Goal: Find specific page/section: Find specific page/section

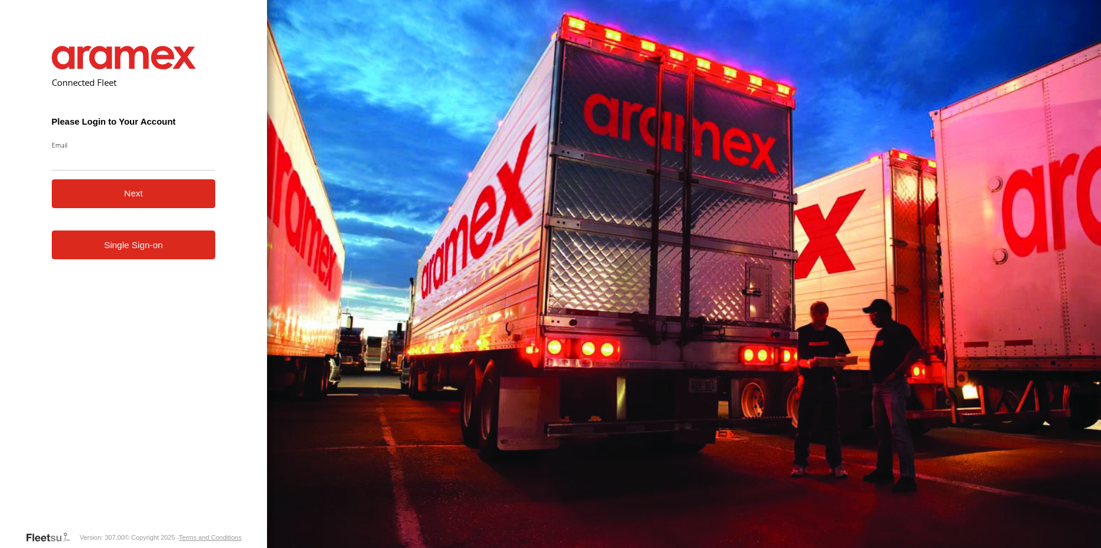
click at [125, 248] on link "Single Sign-on" at bounding box center [134, 245] width 164 height 29
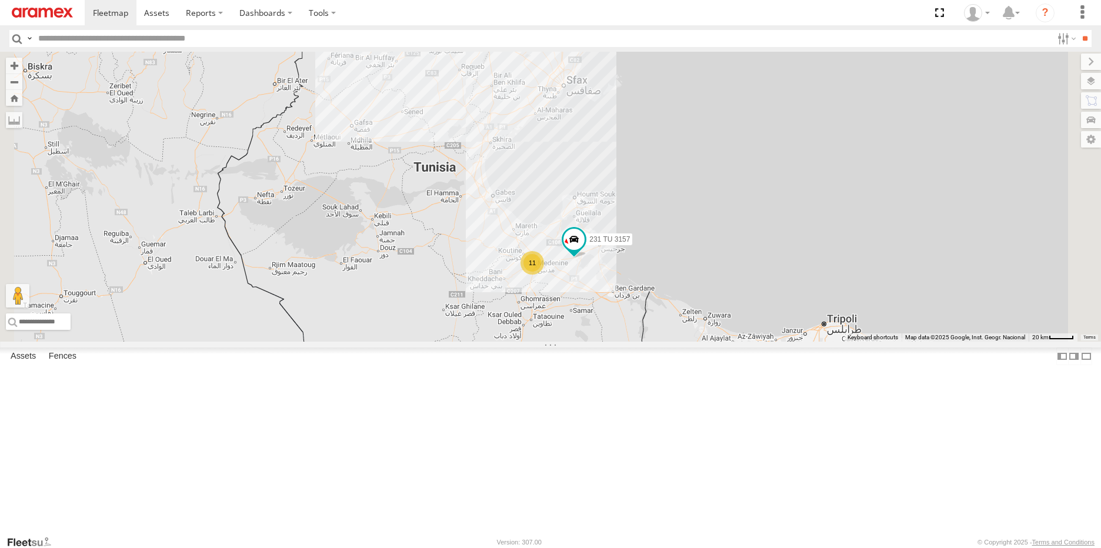
drag, startPoint x: 806, startPoint y: 375, endPoint x: 808, endPoint y: 272, distance: 102.9
click at [808, 272] on div "11 231 TU 3157 245 TU 9054" at bounding box center [550, 197] width 1101 height 290
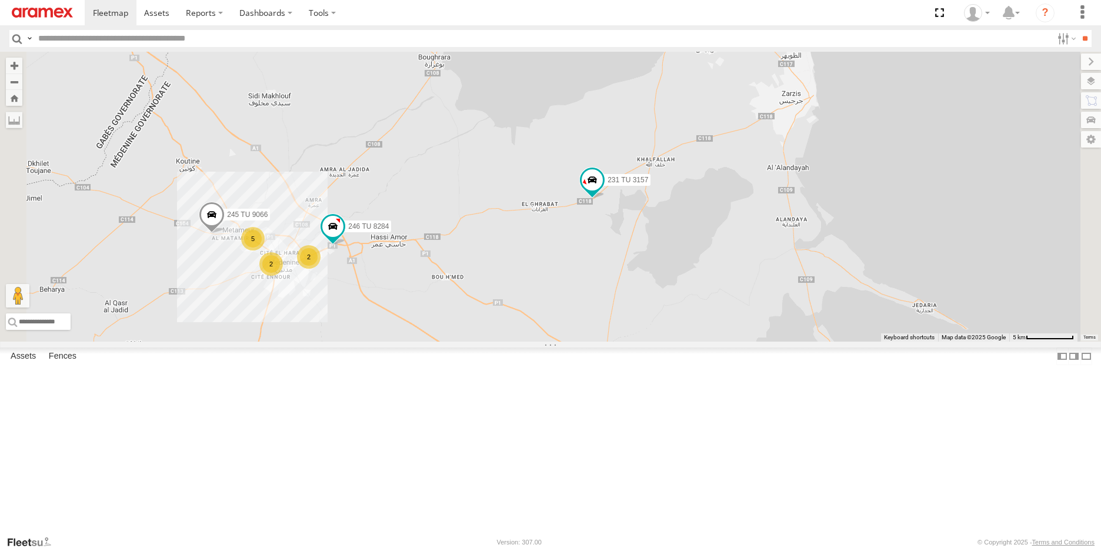
drag, startPoint x: 706, startPoint y: 338, endPoint x: 736, endPoint y: 325, distance: 32.1
click at [736, 325] on div "231 TU 3157 245 TU 9054 245 TU 9066 5 2 2 246 TU 8284" at bounding box center [550, 197] width 1101 height 290
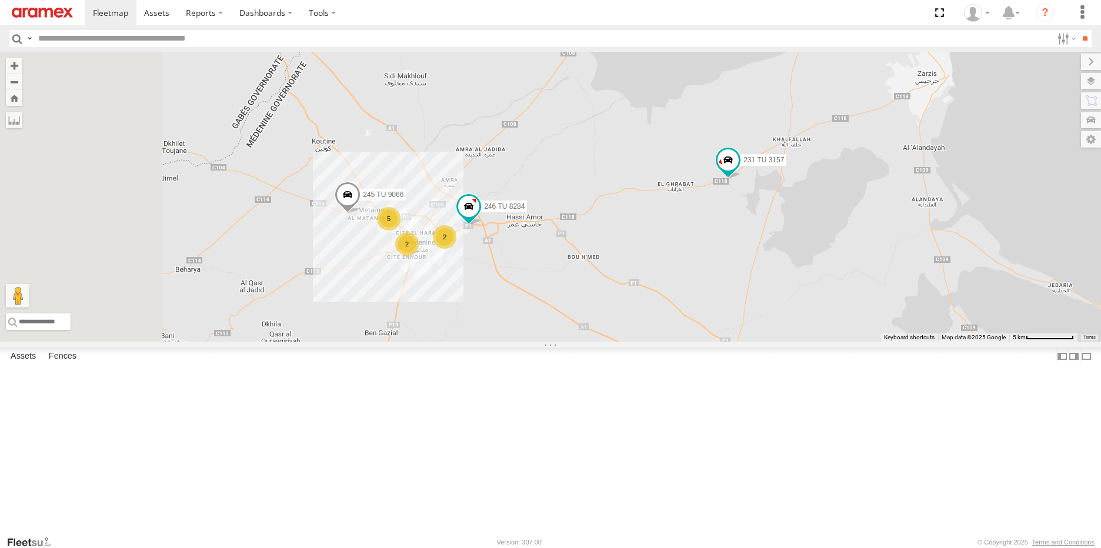
drag, startPoint x: 712, startPoint y: 324, endPoint x: 851, endPoint y: 305, distance: 140.7
click at [852, 305] on div "231 TU 3157 245 TU 9054 245 TU 9066 5 2 2 246 TU 8284" at bounding box center [550, 197] width 1101 height 290
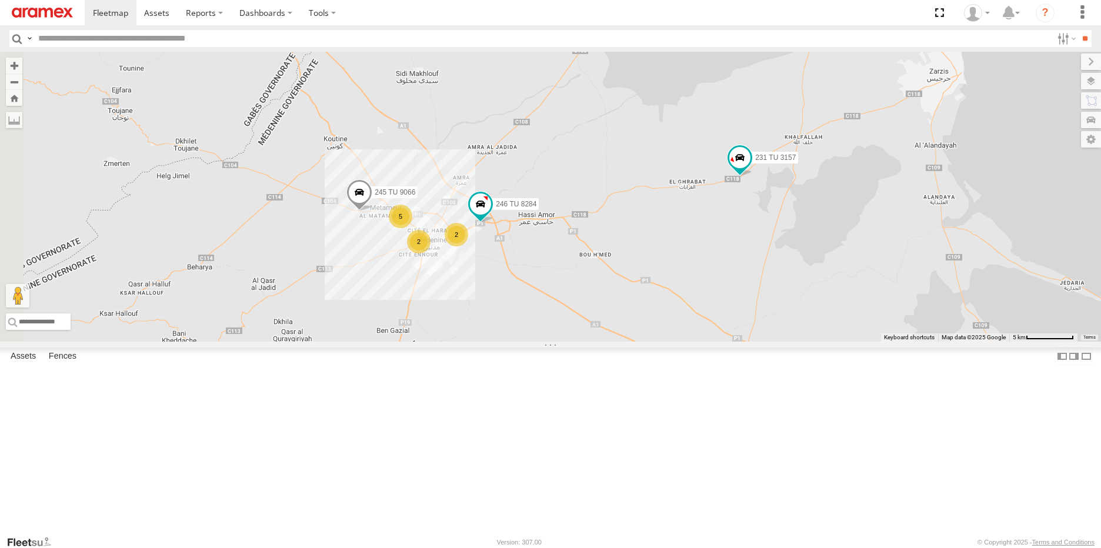
drag, startPoint x: 631, startPoint y: 342, endPoint x: 641, endPoint y: 341, distance: 9.5
click at [641, 341] on div "231 TU 3157 245 TU 9054 245 TU 9066 5 2 2 246 TU 8284" at bounding box center [550, 197] width 1101 height 290
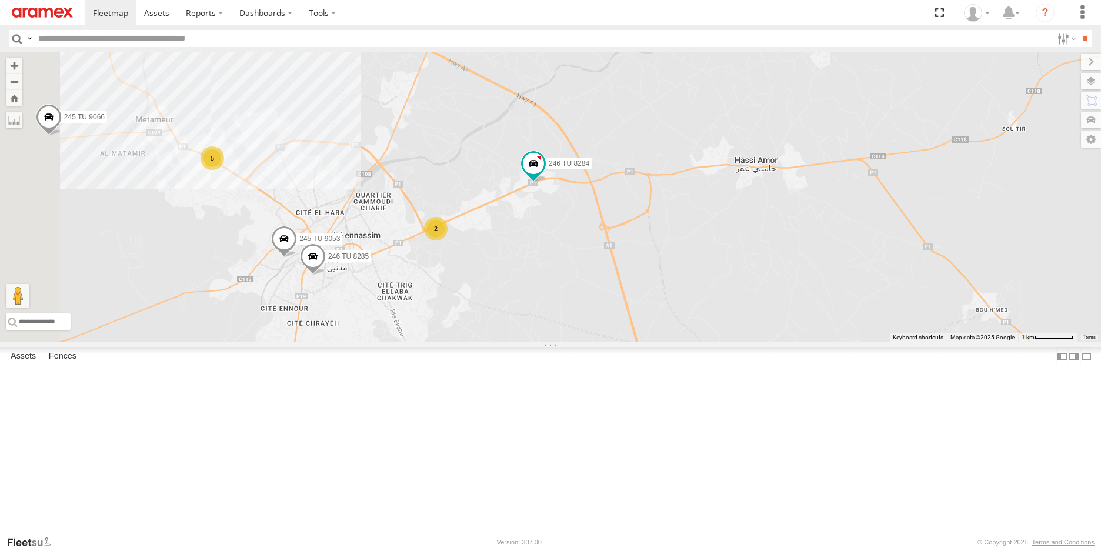
drag, startPoint x: 623, startPoint y: 332, endPoint x: 681, endPoint y: 319, distance: 58.5
click at [681, 319] on div "231 TU 3157 245 TU 9054 245 TU 9066 246 TU 8284 5 2 245 TU 9053 246 TU 8285" at bounding box center [550, 197] width 1101 height 290
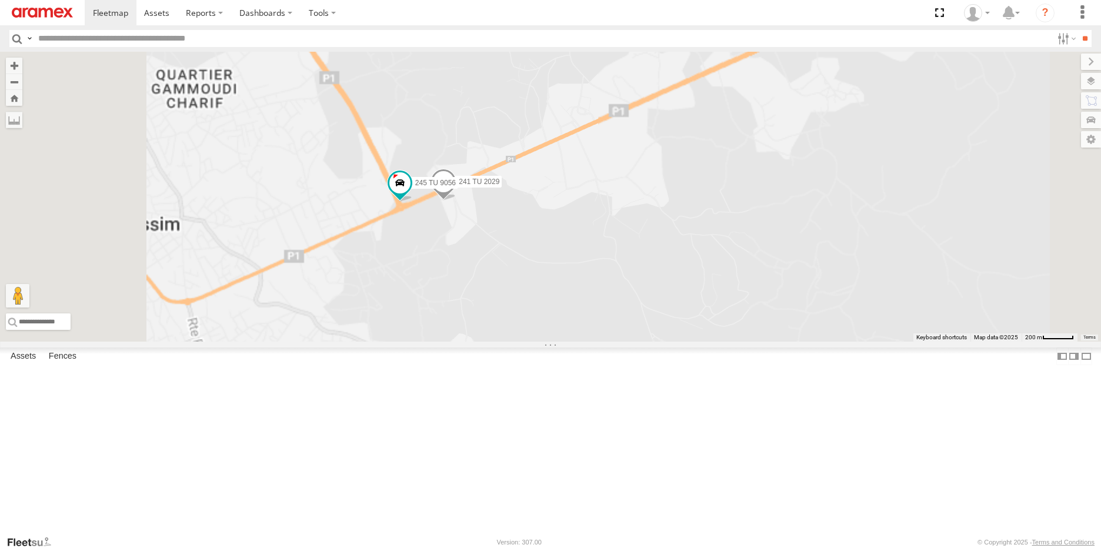
drag, startPoint x: 598, startPoint y: 332, endPoint x: 620, endPoint y: 345, distance: 25.3
click at [620, 342] on div "231 TU 3157 245 TU 9054 245 TU 9066 246 TU 8284 245 TU 9053 246 TU 8285 241 TU …" at bounding box center [550, 197] width 1101 height 290
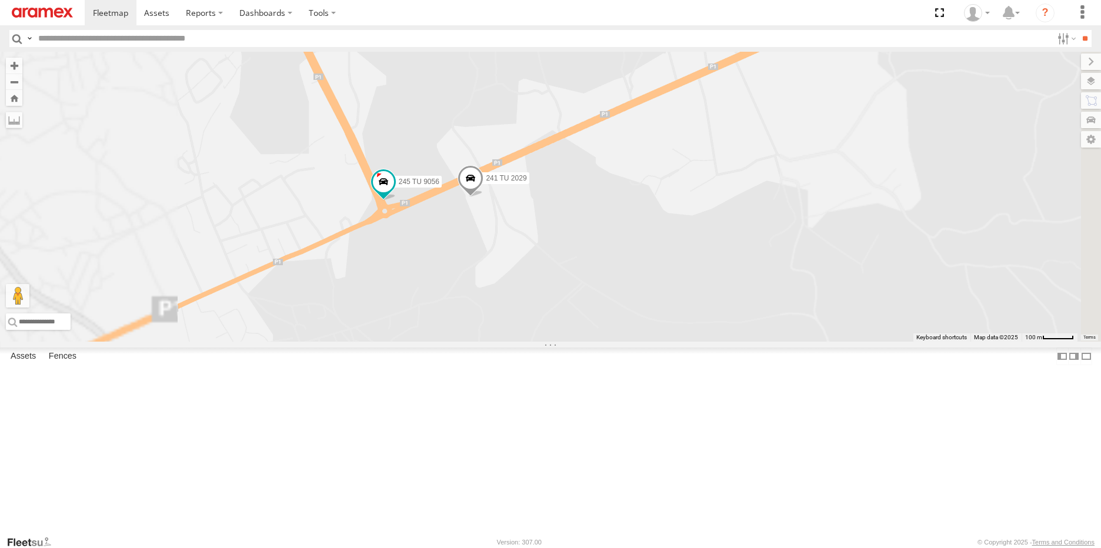
drag, startPoint x: 576, startPoint y: 308, endPoint x: 578, endPoint y: 323, distance: 14.8
click at [578, 323] on div "231 TU 3157 245 TU 9054 245 TU 9066 246 TU 8284 245 TU 9053 246 TU 8285 241 TU …" at bounding box center [550, 197] width 1101 height 290
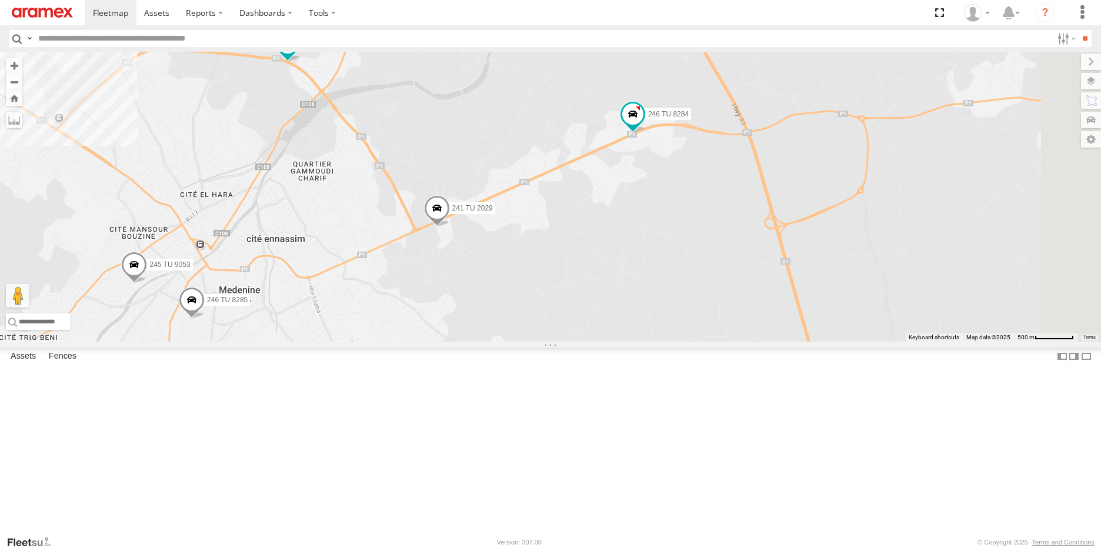
drag, startPoint x: 882, startPoint y: 291, endPoint x: 786, endPoint y: 300, distance: 96.3
click at [786, 300] on div "231 TU 3157 245 TU 9054 245 TU 9066 246 TU 8284 245 TU 9053 246 TU 8285 241 TU …" at bounding box center [550, 197] width 1101 height 290
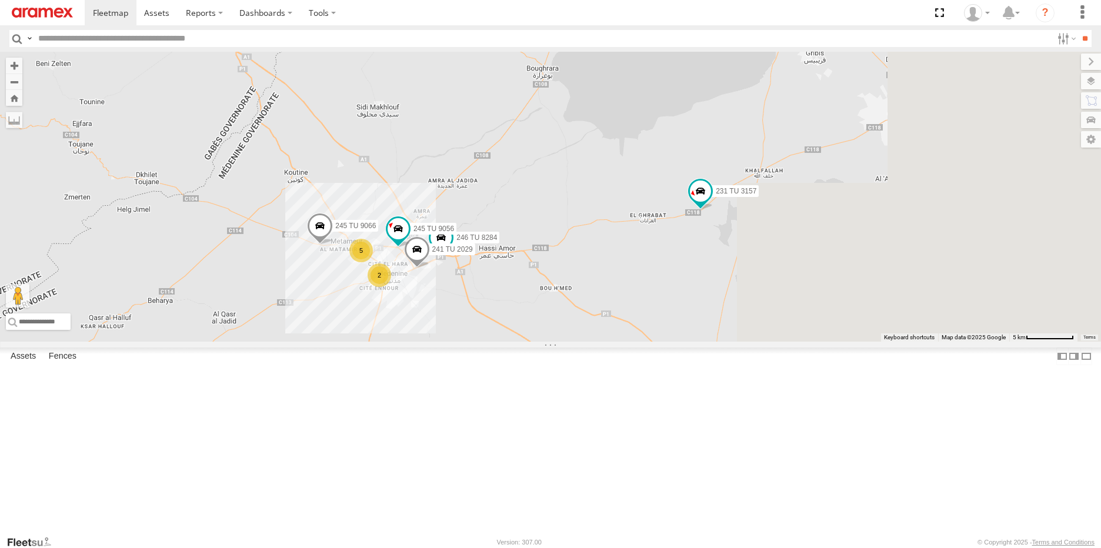
drag, startPoint x: 1004, startPoint y: 293, endPoint x: 829, endPoint y: 341, distance: 181.6
click at [829, 341] on div "231 TU 3157 245 TU 9054 245 TU 9066 246 TU 8284 241 TU 2029 245 TU 9056 5 2" at bounding box center [550, 197] width 1101 height 290
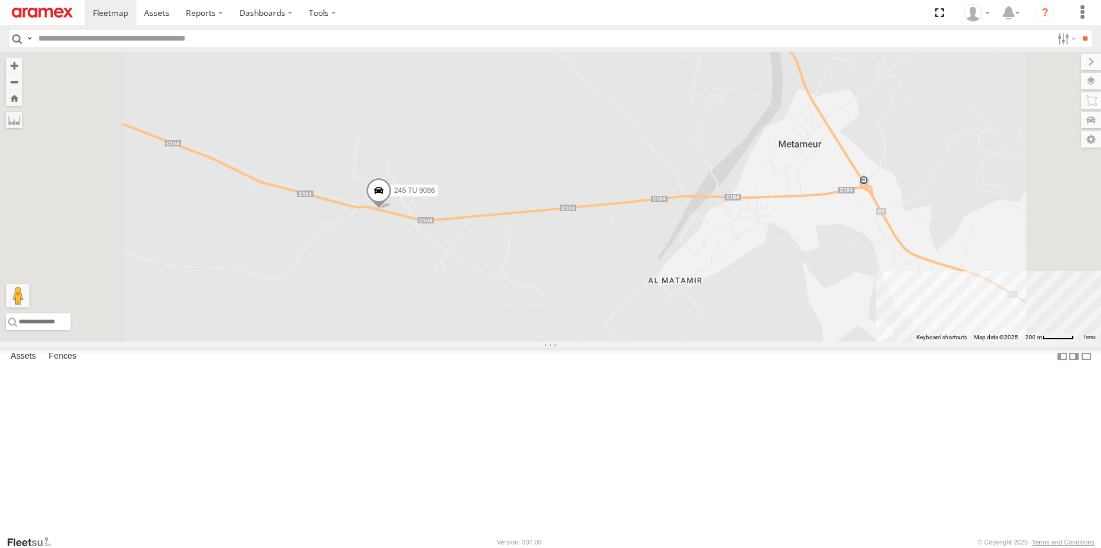
drag, startPoint x: 488, startPoint y: 288, endPoint x: 517, endPoint y: 339, distance: 59.5
click at [517, 339] on div "231 TU 3157 245 TU 9054 245 TU 9066 246 TU 8284 241 TU 2029 245 TU 9056 245 TU …" at bounding box center [550, 197] width 1101 height 290
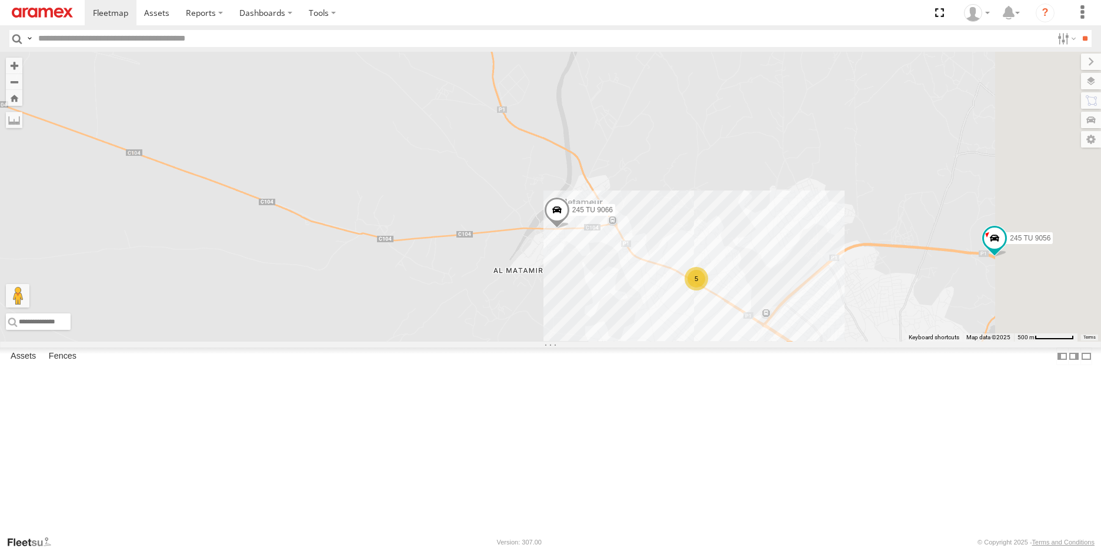
drag, startPoint x: 910, startPoint y: 375, endPoint x: 727, endPoint y: 373, distance: 182.9
click at [727, 342] on div "231 TU 3157 245 TU 9054 245 TU 9066 246 TU 8284 241 TU 2029 245 TU 9056 245 TU …" at bounding box center [550, 197] width 1101 height 290
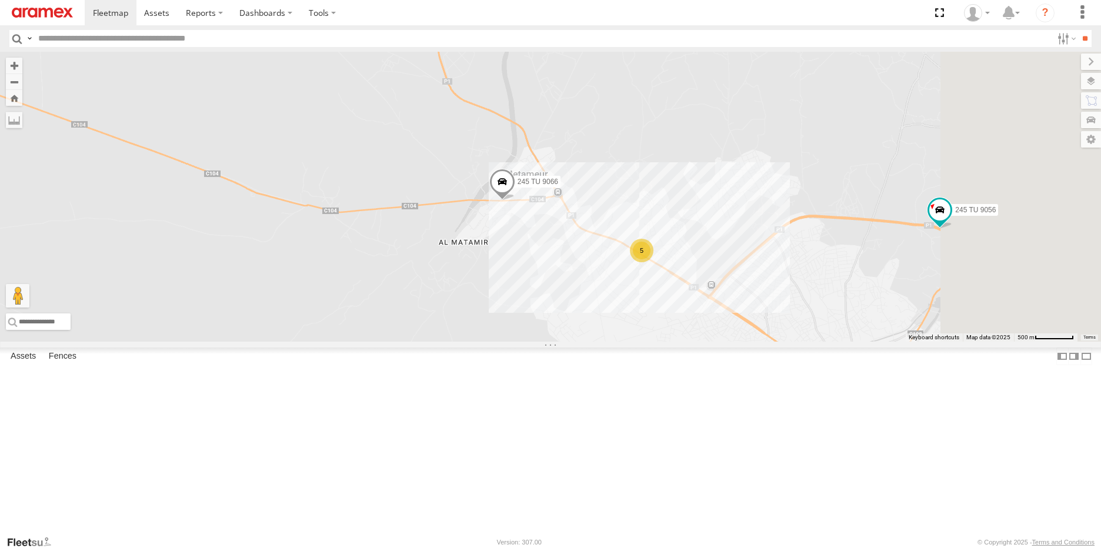
drag, startPoint x: 663, startPoint y: 373, endPoint x: 596, endPoint y: 316, distance: 87.7
click at [597, 318] on div "231 TU 3157 245 TU 9054 245 TU 9066 246 TU 8284 241 TU 2029 245 TU 9056 245 TU …" at bounding box center [550, 197] width 1101 height 290
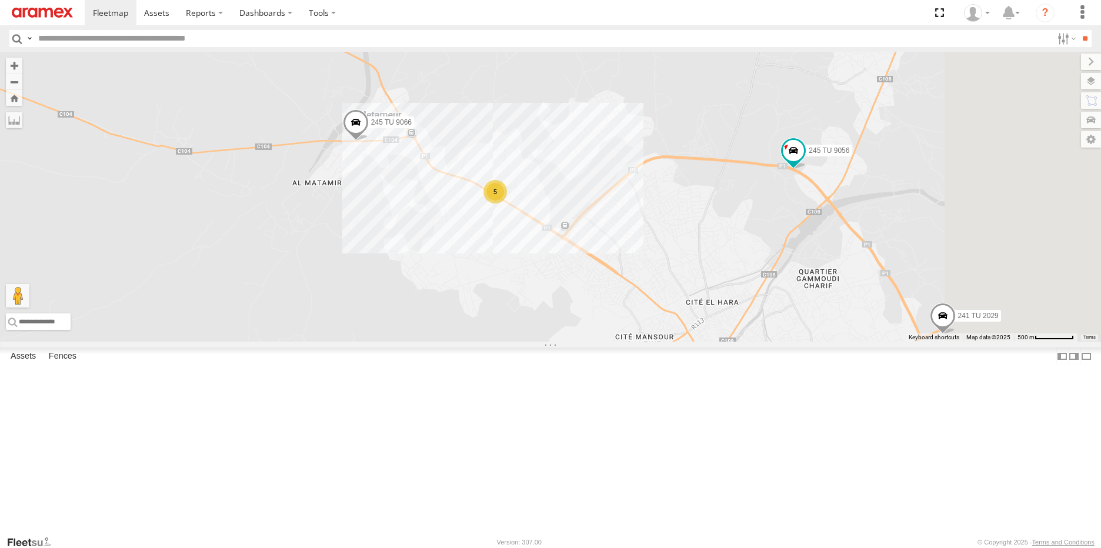
drag, startPoint x: 800, startPoint y: 383, endPoint x: 682, endPoint y: 373, distance: 118.6
click at [682, 342] on div "231 TU 3157 245 TU 9054 245 TU 9066 246 TU 8284 241 TU 2029 245 TU 9056 245 TU …" at bounding box center [550, 197] width 1101 height 290
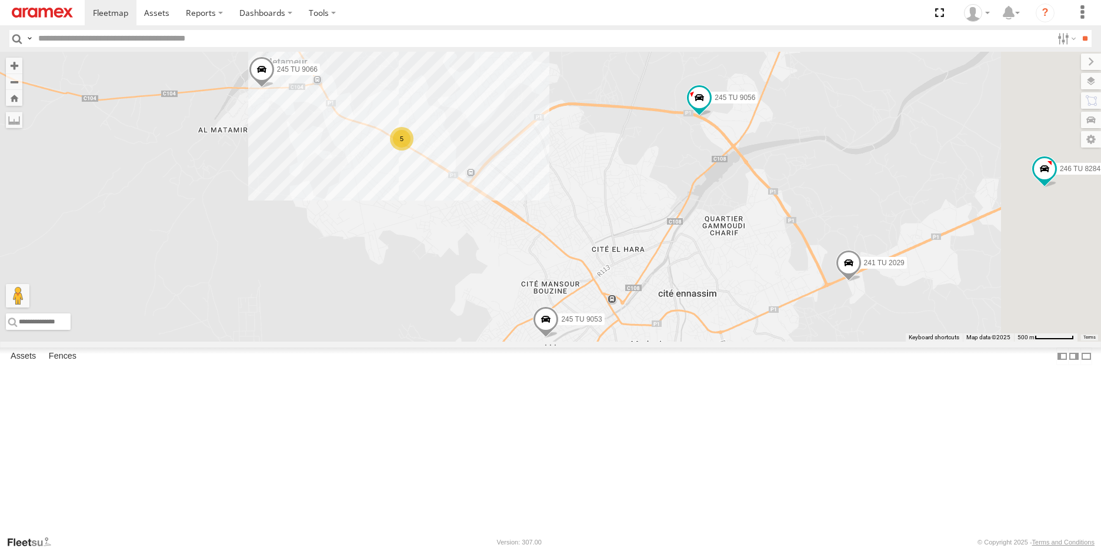
drag, startPoint x: 656, startPoint y: 378, endPoint x: 573, endPoint y: 312, distance: 105.5
click at [573, 312] on div "231 TU 3157 245 TU 9054 245 TU 9066 246 TU 8284 241 TU 2029 245 TU 9056 245 TU …" at bounding box center [550, 197] width 1101 height 290
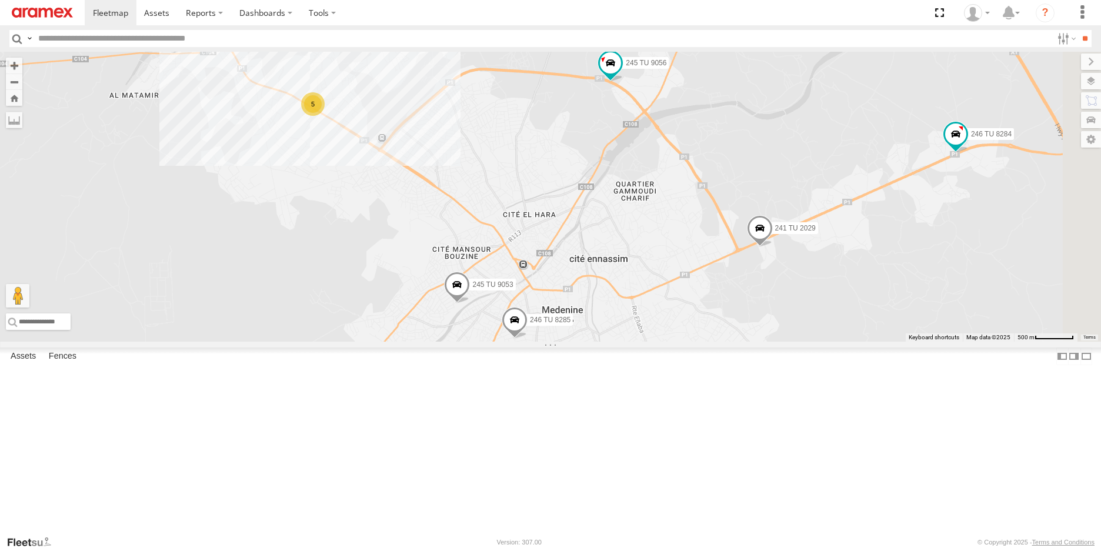
drag, startPoint x: 945, startPoint y: 391, endPoint x: 893, endPoint y: 406, distance: 53.2
click at [895, 342] on div "231 TU 3157 245 TU 9054 245 TU 9066 246 TU 8284 241 TU 2029 245 TU 9056 245 TU …" at bounding box center [550, 197] width 1101 height 290
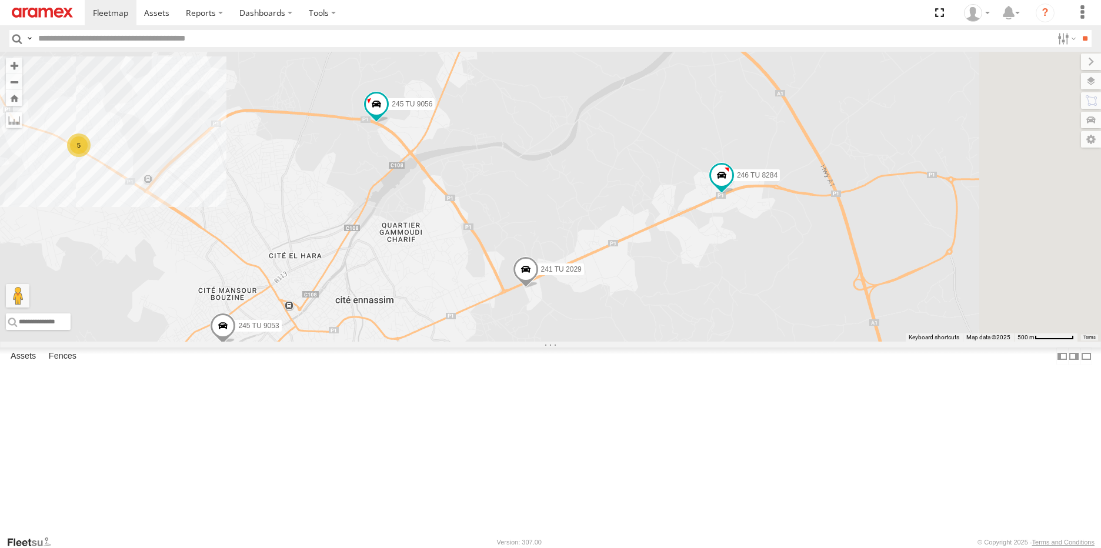
drag, startPoint x: 968, startPoint y: 372, endPoint x: 830, endPoint y: 391, distance: 139.6
click at [830, 342] on div "231 TU 3157 245 TU 9054 245 TU 9066 246 TU 8284 241 TU 2029 245 TU 9056 245 TU …" at bounding box center [550, 197] width 1101 height 290
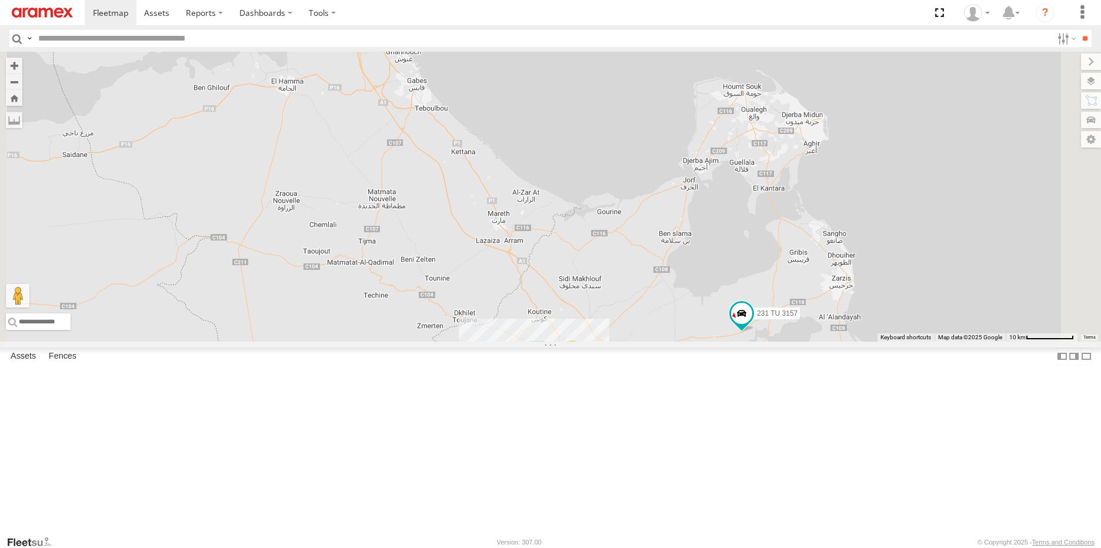
drag, startPoint x: 905, startPoint y: 323, endPoint x: 796, endPoint y: 343, distance: 110.1
click at [796, 342] on div "231 TU 3157 245 TU 9054 7 4" at bounding box center [550, 197] width 1101 height 290
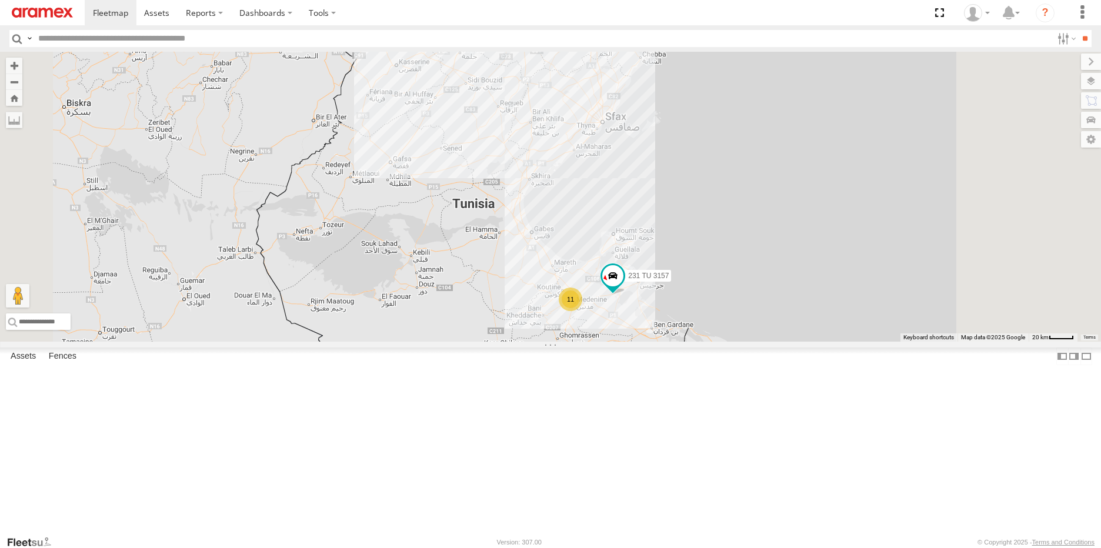
drag, startPoint x: 760, startPoint y: 276, endPoint x: 718, endPoint y: 409, distance: 139.3
click at [718, 342] on div "231 TU 3157 245 TU 9054 11" at bounding box center [550, 197] width 1101 height 290
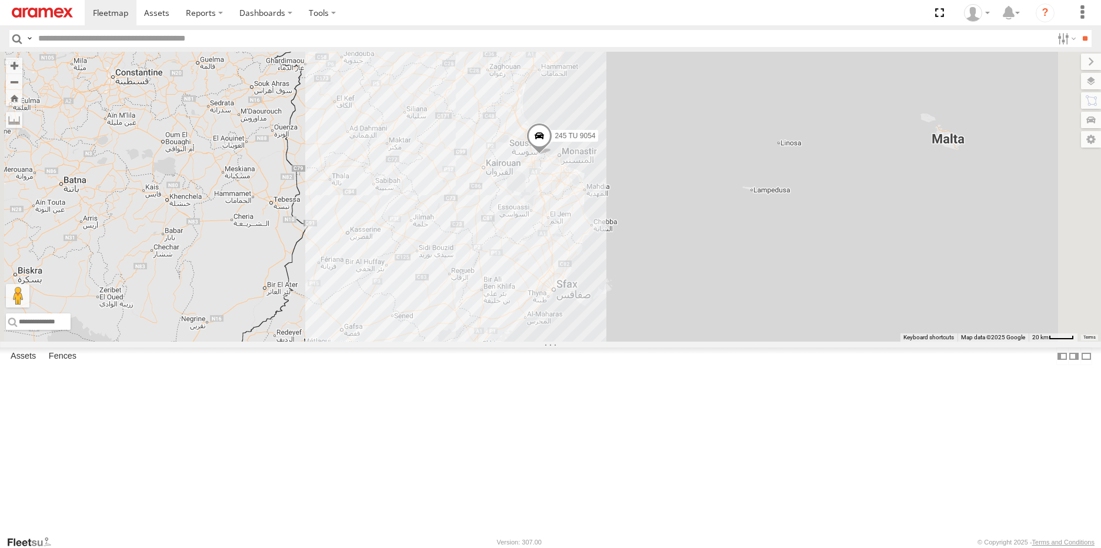
drag, startPoint x: 718, startPoint y: 251, endPoint x: 675, endPoint y: 419, distance: 173.0
click at [675, 342] on div "231 TU 3157 245 TU 9054 11" at bounding box center [550, 197] width 1101 height 290
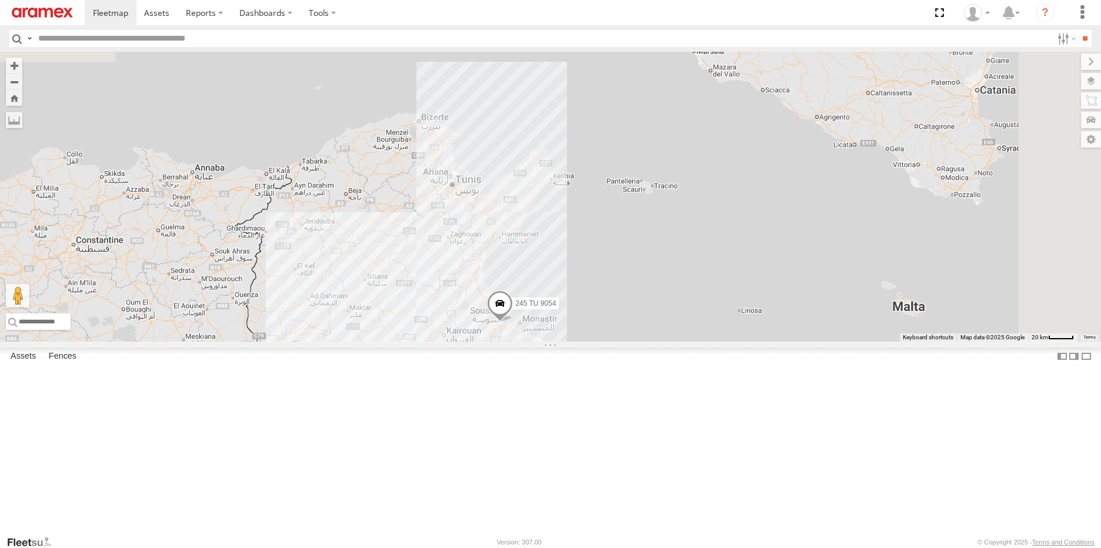
drag, startPoint x: 663, startPoint y: 449, endPoint x: 670, endPoint y: 352, distance: 96.7
click at [670, 342] on div "231 TU 3157 245 TU 9054 11" at bounding box center [550, 197] width 1101 height 290
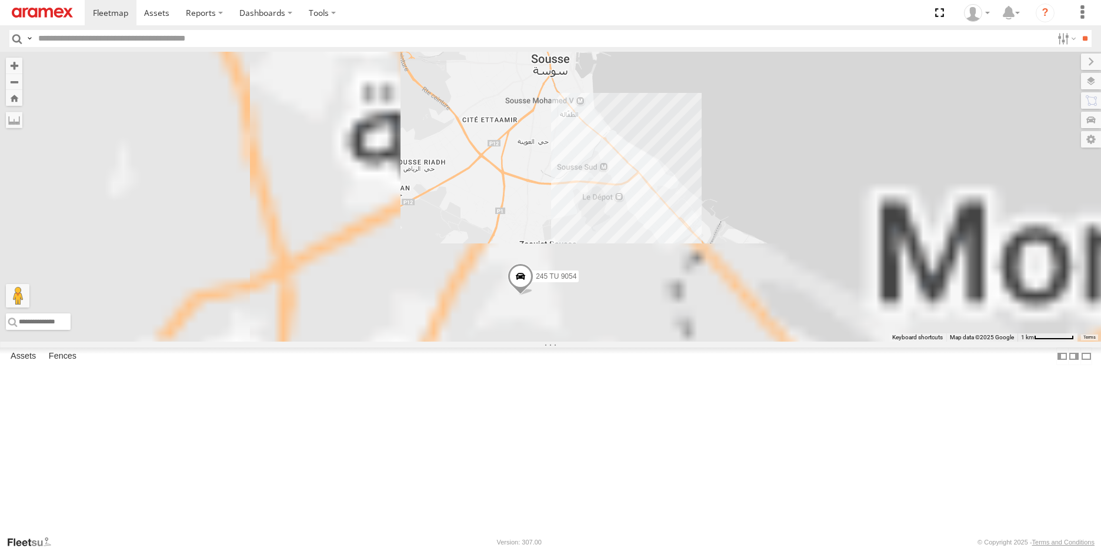
drag, startPoint x: 684, startPoint y: 469, endPoint x: 690, endPoint y: 418, distance: 52.1
click at [690, 342] on div "231 TU 3157 245 TU 9054" at bounding box center [550, 197] width 1101 height 290
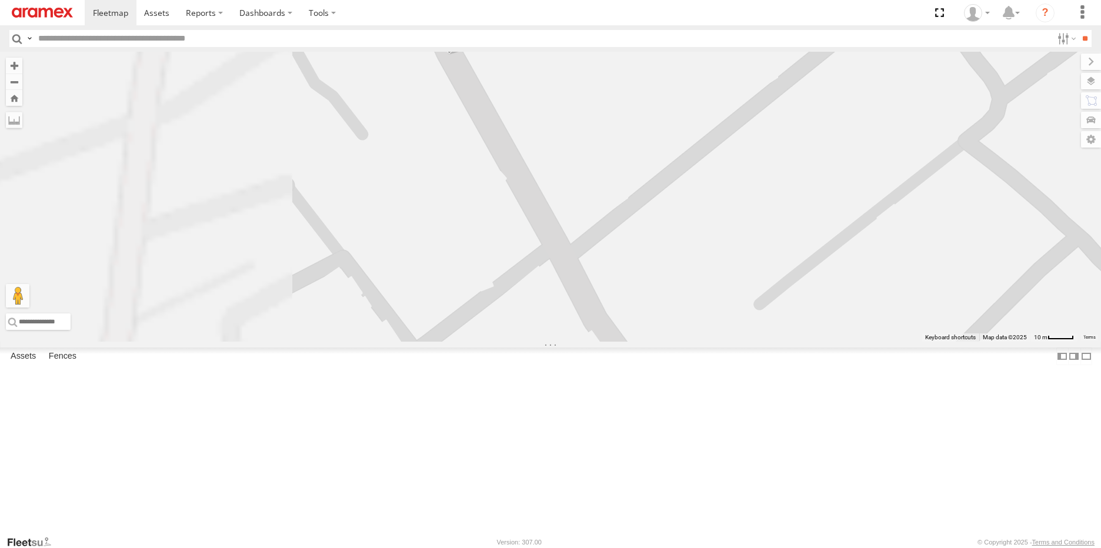
drag, startPoint x: 633, startPoint y: 301, endPoint x: 827, endPoint y: 486, distance: 268.3
click at [828, 342] on div "231 TU 3157 245 TU 9054" at bounding box center [550, 197] width 1101 height 290
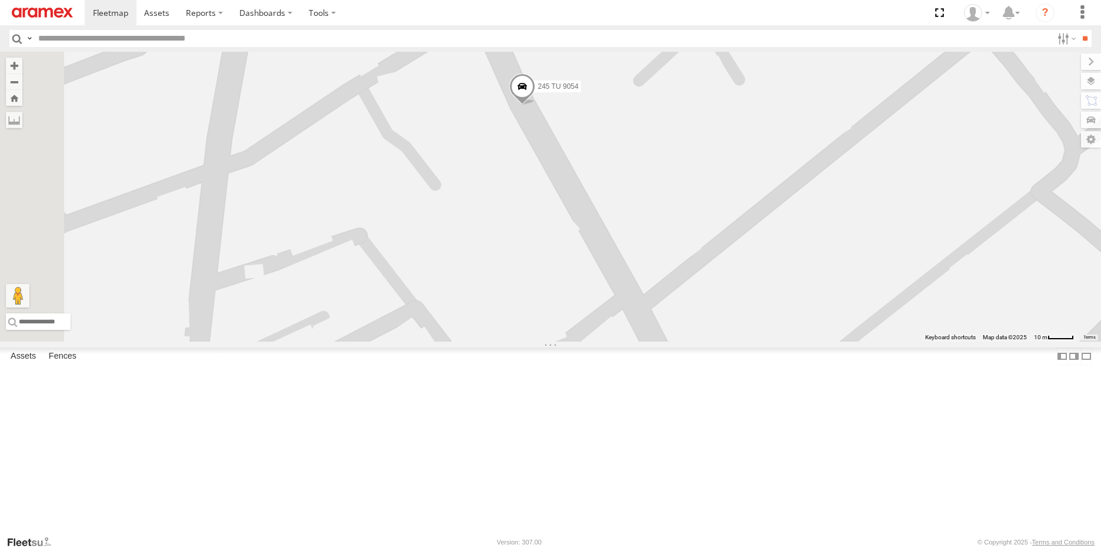
click at [535, 105] on span at bounding box center [522, 90] width 26 height 32
click at [665, 339] on div "231 TU 3157 245 TU 9054 [GEOGRAPHIC_DATA] م [GEOGRAPHIC_DATA] 35.76989 , 10.625…" at bounding box center [550, 197] width 1101 height 290
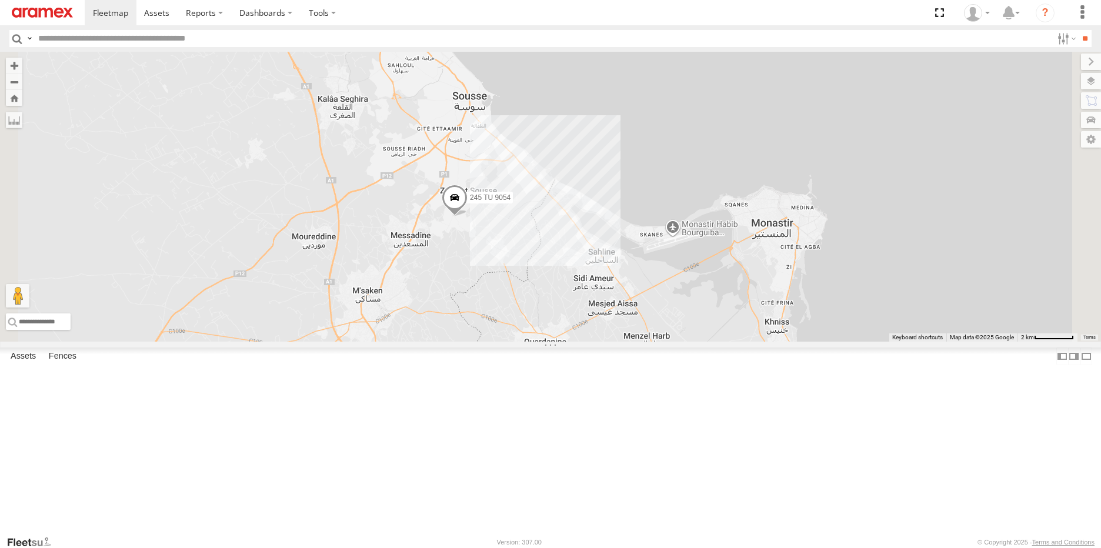
drag, startPoint x: 825, startPoint y: 455, endPoint x: 708, endPoint y: 364, distance: 148.4
click at [712, 342] on div "231 TU 3157 245 TU 9054" at bounding box center [550, 197] width 1101 height 290
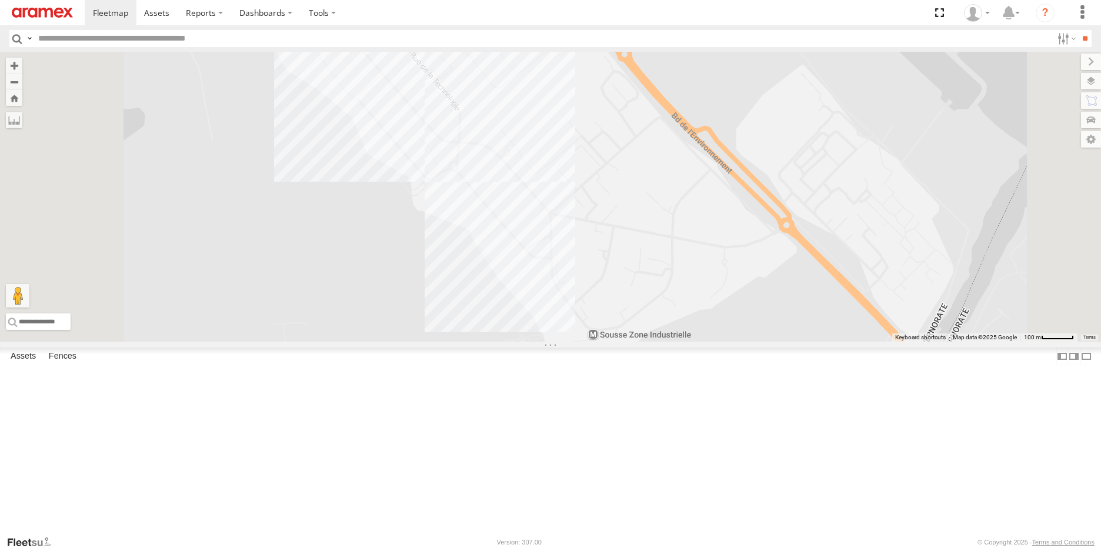
click at [706, 289] on div "231 TU 3157 245 TU 9054" at bounding box center [550, 197] width 1101 height 290
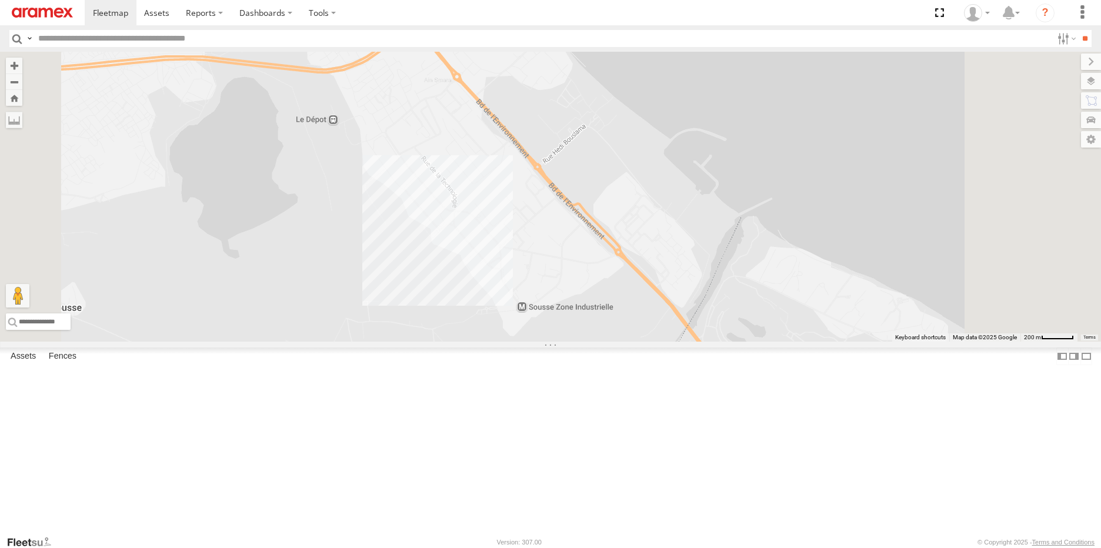
drag, startPoint x: 741, startPoint y: 244, endPoint x: 679, endPoint y: 293, distance: 79.5
click at [679, 293] on div "231 TU 3157 245 TU 9054" at bounding box center [550, 197] width 1101 height 290
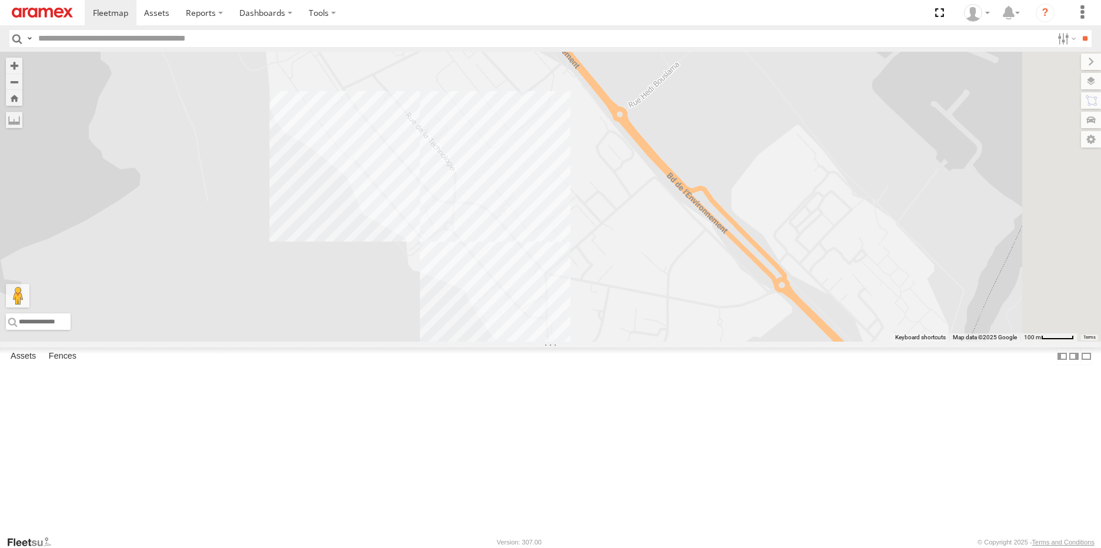
drag, startPoint x: 753, startPoint y: 319, endPoint x: 712, endPoint y: 298, distance: 46.1
click at [712, 298] on div "231 TU 3157 245 TU 9054" at bounding box center [550, 197] width 1101 height 290
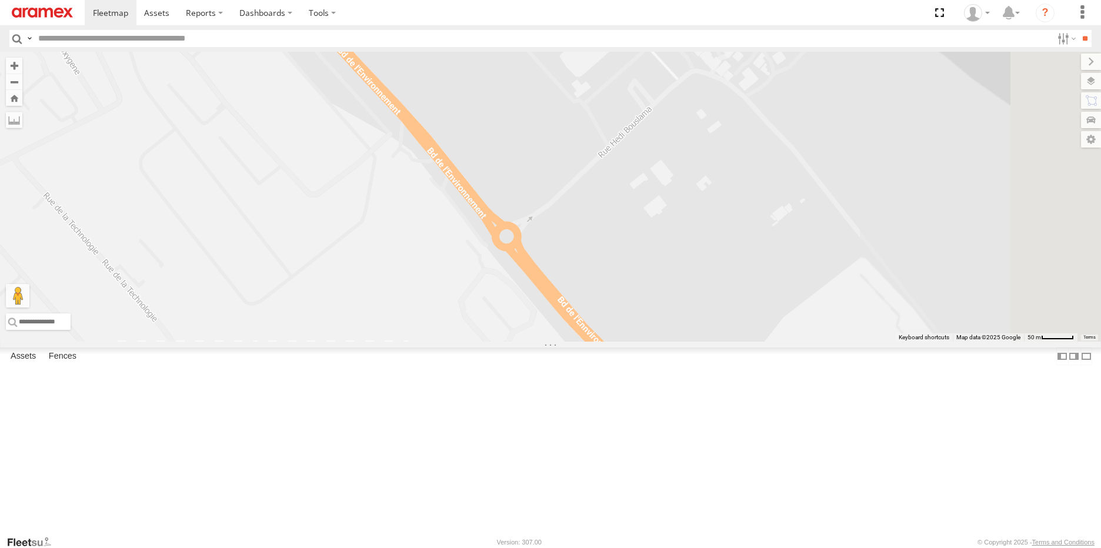
drag, startPoint x: 783, startPoint y: 232, endPoint x: 648, endPoint y: 474, distance: 277.8
click at [648, 342] on div "231 TU 3157 245 TU 9054" at bounding box center [550, 197] width 1101 height 290
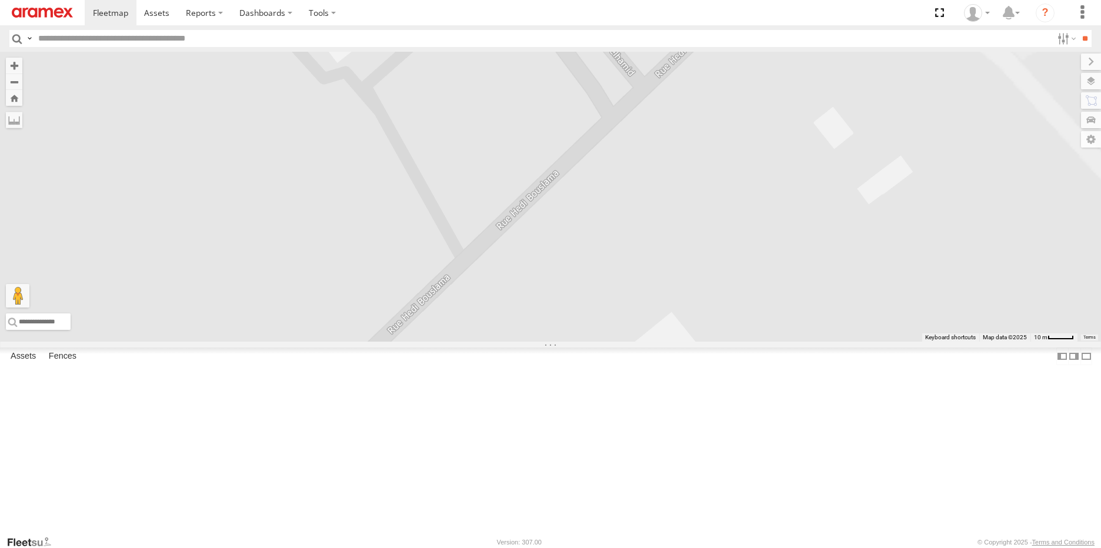
drag, startPoint x: 758, startPoint y: 250, endPoint x: 677, endPoint y: 459, distance: 224.4
click at [677, 342] on div "231 TU 3157 245 TU 9054" at bounding box center [550, 197] width 1101 height 290
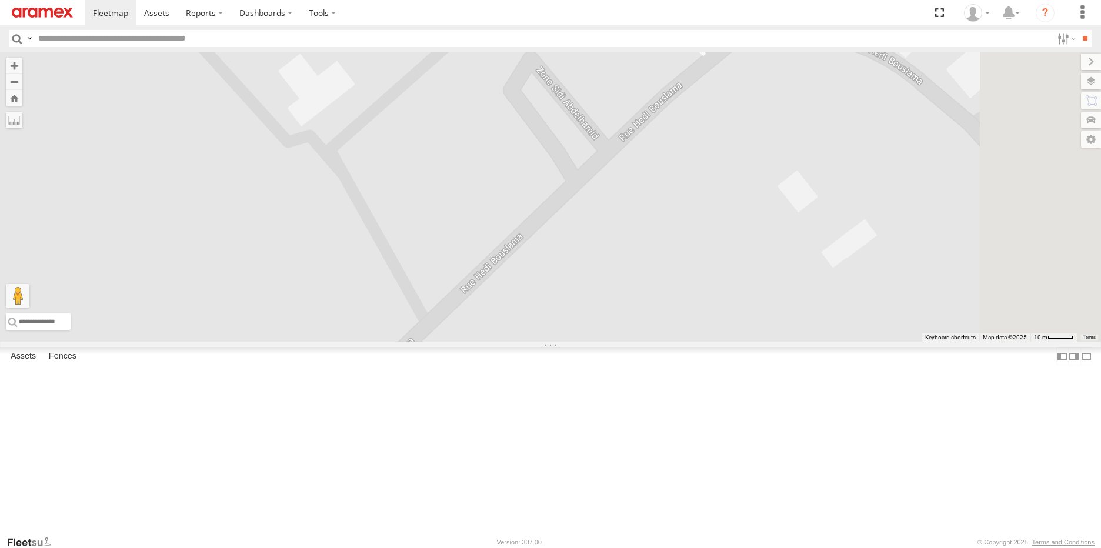
drag, startPoint x: 767, startPoint y: 310, endPoint x: 651, endPoint y: 498, distance: 221.0
click at [651, 342] on div "231 TU 3157 245 TU 9054" at bounding box center [550, 197] width 1101 height 290
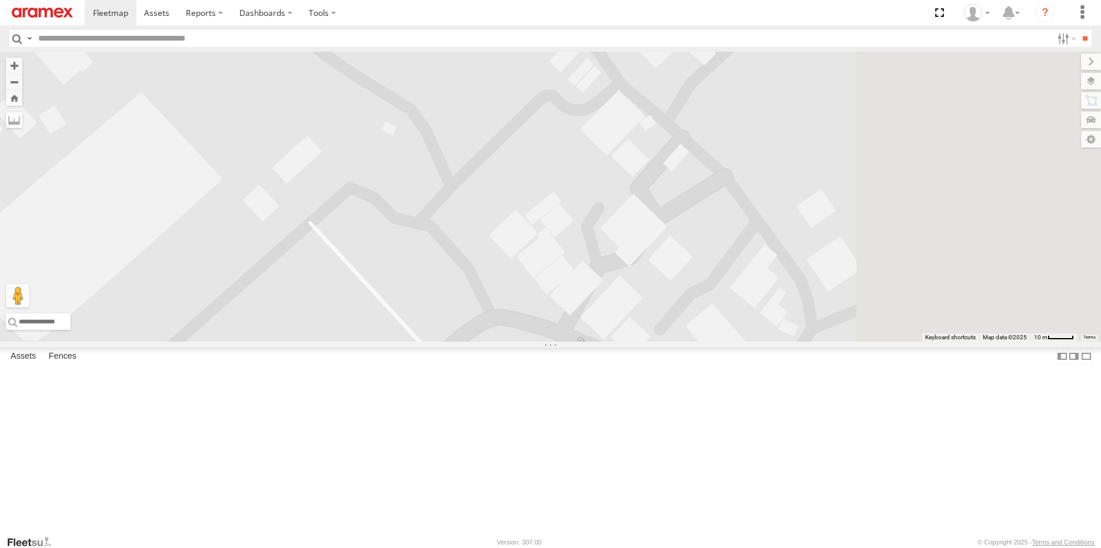
drag, startPoint x: 793, startPoint y: 346, endPoint x: 619, endPoint y: 469, distance: 213.9
click at [619, 342] on div "231 TU 3157 245 TU 9054" at bounding box center [550, 197] width 1101 height 290
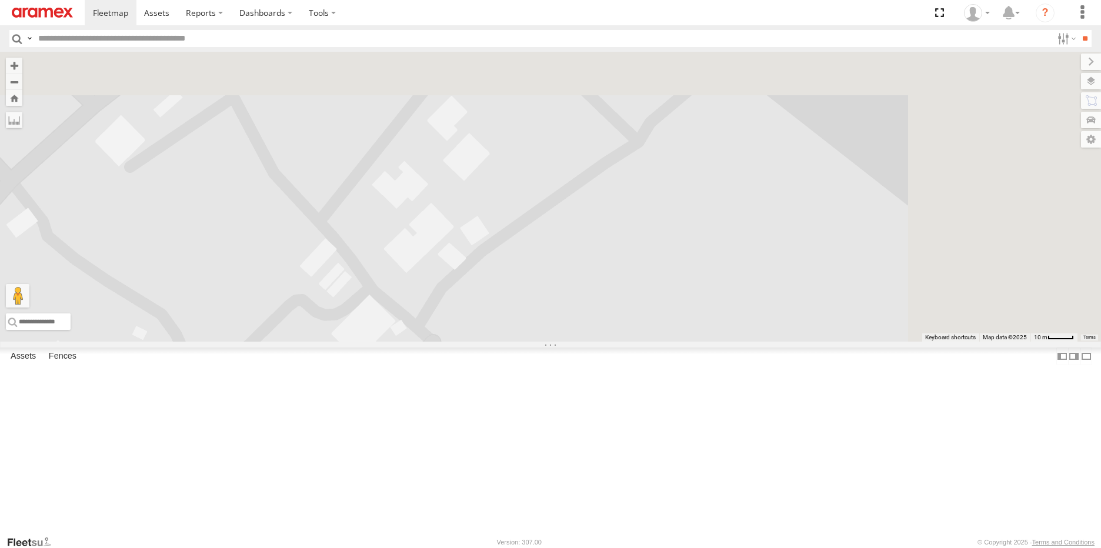
drag, startPoint x: 851, startPoint y: 266, endPoint x: 645, endPoint y: 420, distance: 257.1
click at [645, 342] on div "231 TU 3157 245 TU 9054" at bounding box center [550, 197] width 1101 height 290
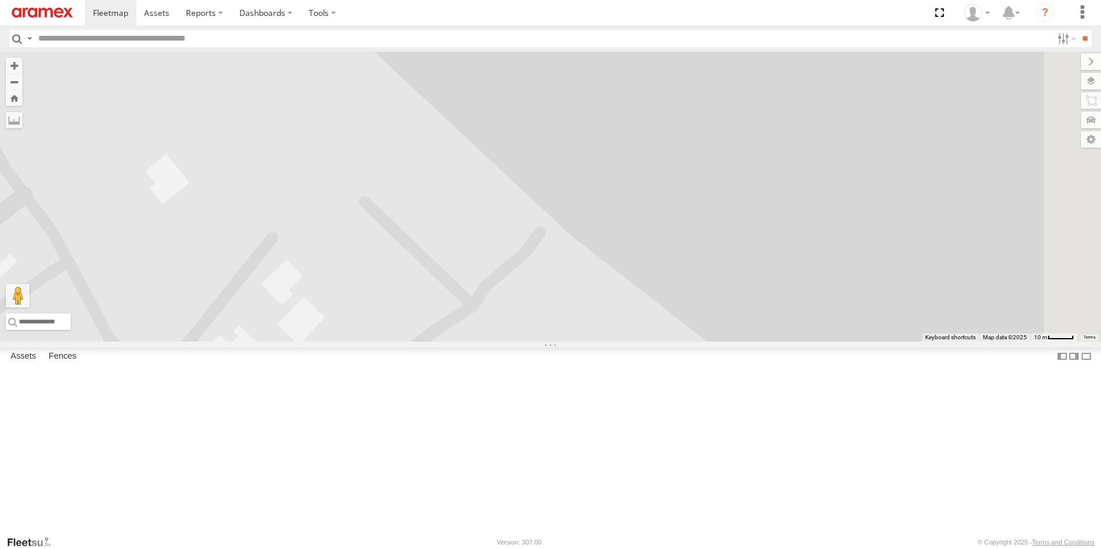
drag, startPoint x: 834, startPoint y: 241, endPoint x: 671, endPoint y: 406, distance: 232.1
click at [671, 342] on div "231 TU 3157 245 TU 9054" at bounding box center [550, 197] width 1101 height 290
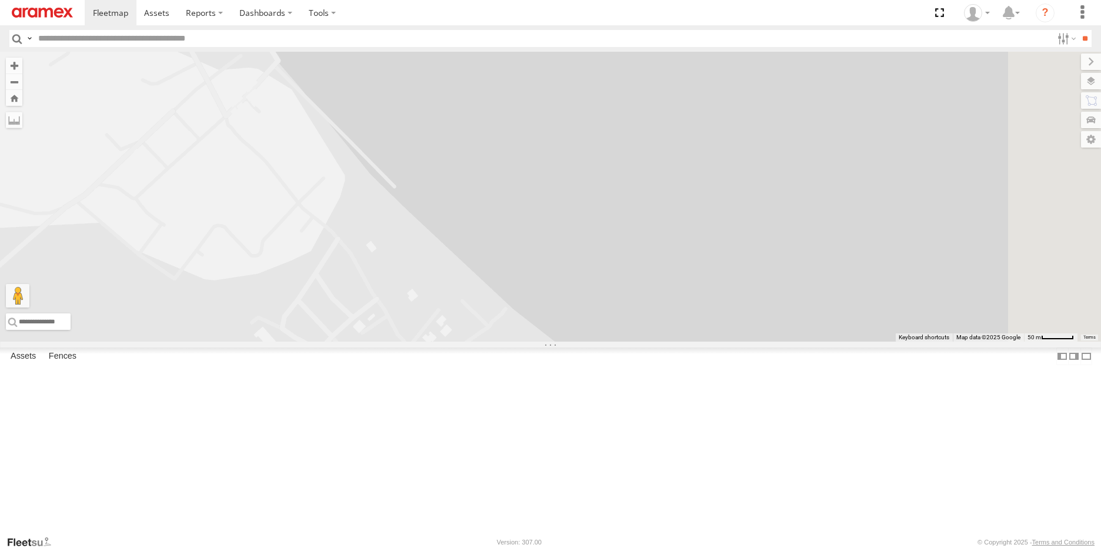
drag, startPoint x: 769, startPoint y: 298, endPoint x: 654, endPoint y: 422, distance: 169.4
click at [654, 342] on div "231 TU 3157 245 TU 9054" at bounding box center [550, 197] width 1101 height 290
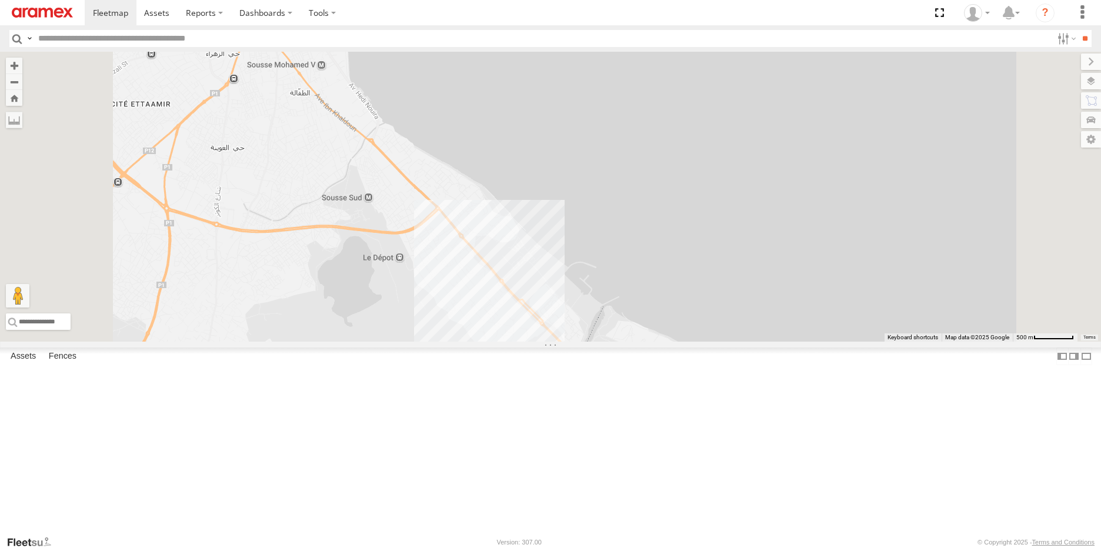
drag, startPoint x: 662, startPoint y: 390, endPoint x: 663, endPoint y: 356, distance: 34.2
click at [663, 342] on div "231 TU 3157 245 TU 9054" at bounding box center [550, 197] width 1101 height 290
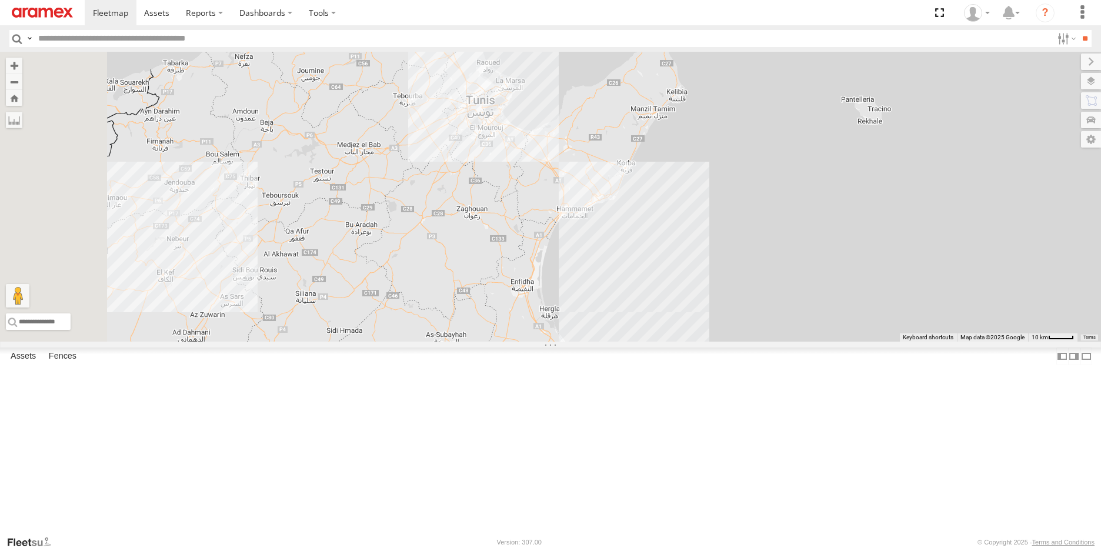
drag, startPoint x: 575, startPoint y: 282, endPoint x: 648, endPoint y: 372, distance: 116.2
click at [648, 342] on div "231 TU 3157 245 TU 9054" at bounding box center [550, 197] width 1101 height 290
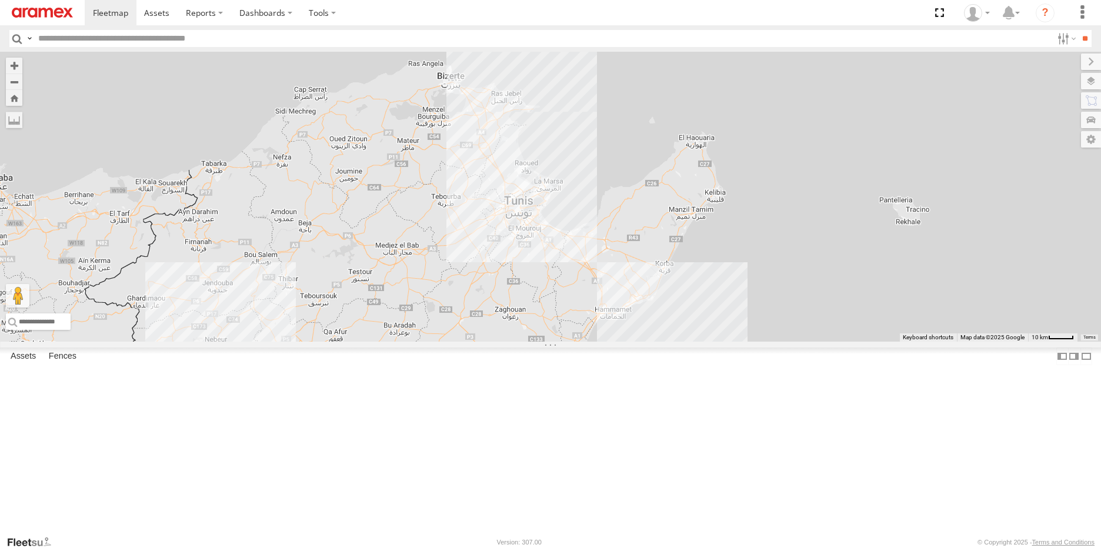
drag, startPoint x: 497, startPoint y: 341, endPoint x: 561, endPoint y: 449, distance: 125.8
click at [532, 342] on div "231 TU 3157 245 TU 9054" at bounding box center [550, 197] width 1101 height 290
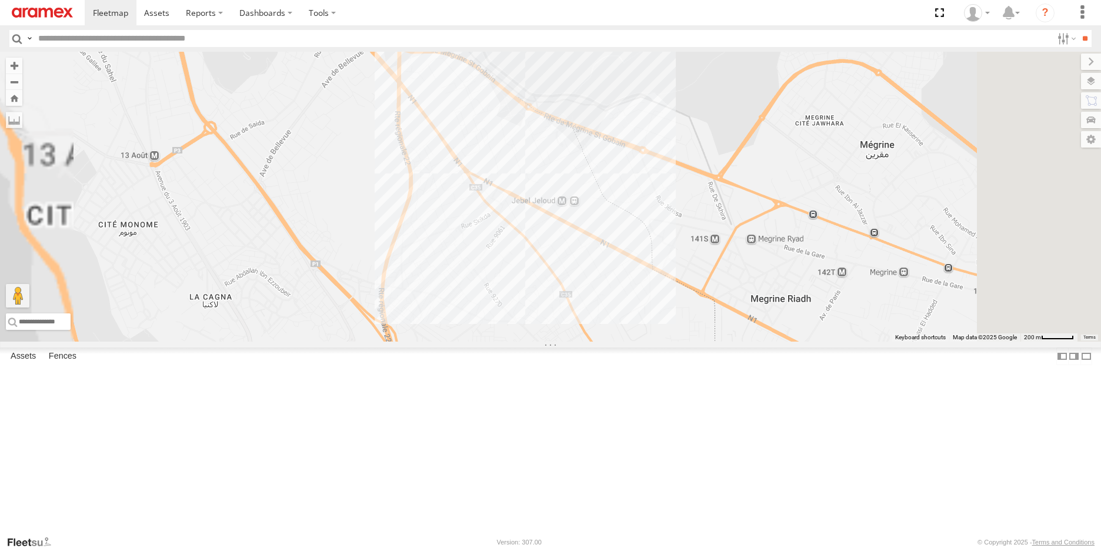
drag, startPoint x: 631, startPoint y: 246, endPoint x: 653, endPoint y: 332, distance: 88.2
click at [653, 332] on div "231 TU 3157 245 TU 9054" at bounding box center [550, 197] width 1101 height 290
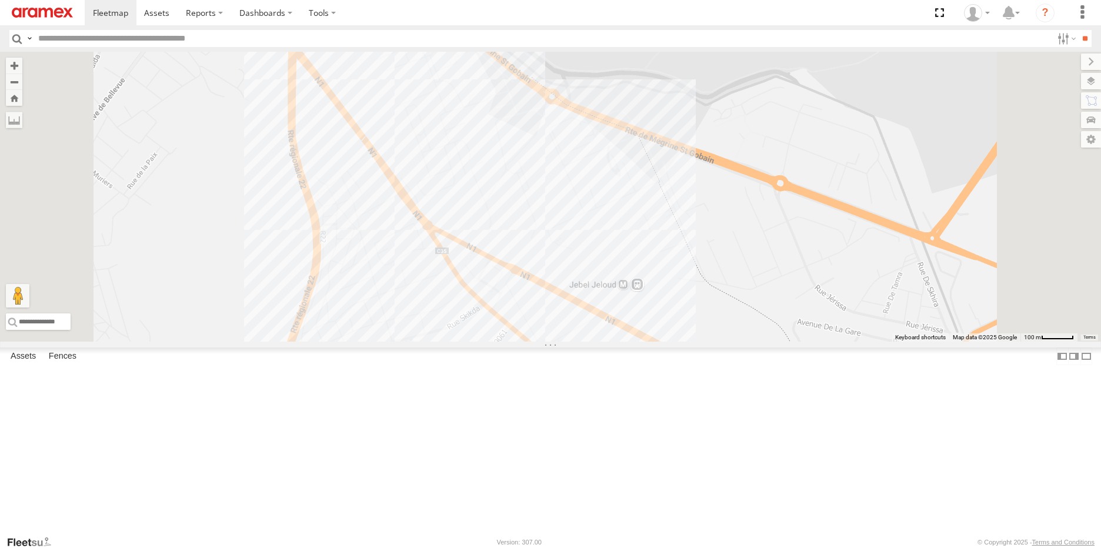
drag, startPoint x: 648, startPoint y: 286, endPoint x: 659, endPoint y: 411, distance: 124.7
click at [659, 342] on div "231 TU 3157 245 TU 9054" at bounding box center [550, 197] width 1101 height 290
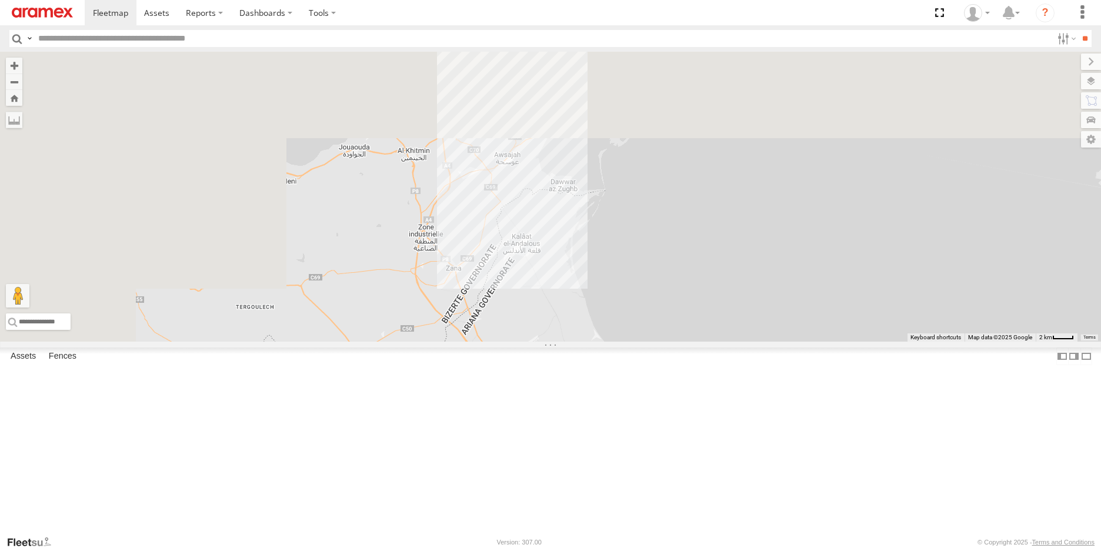
drag, startPoint x: 594, startPoint y: 206, endPoint x: 798, endPoint y: 451, distance: 318.3
click at [798, 342] on div "231 TU 3157 245 TU 9054" at bounding box center [550, 197] width 1101 height 290
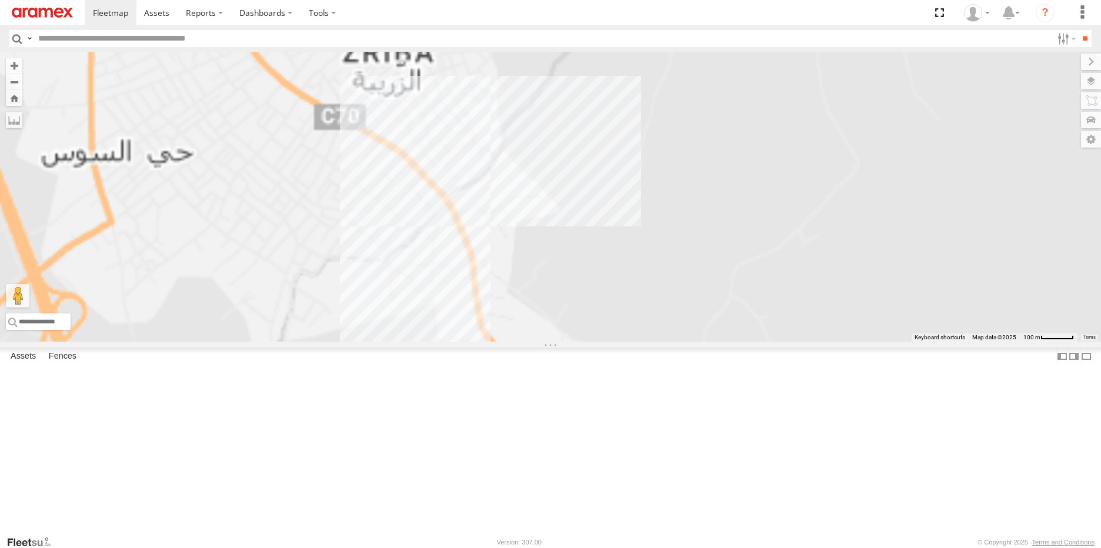
drag, startPoint x: 622, startPoint y: 196, endPoint x: 622, endPoint y: 461, distance: 265.3
click at [622, 342] on div "231 TU 3157 245 TU 9054" at bounding box center [550, 197] width 1101 height 290
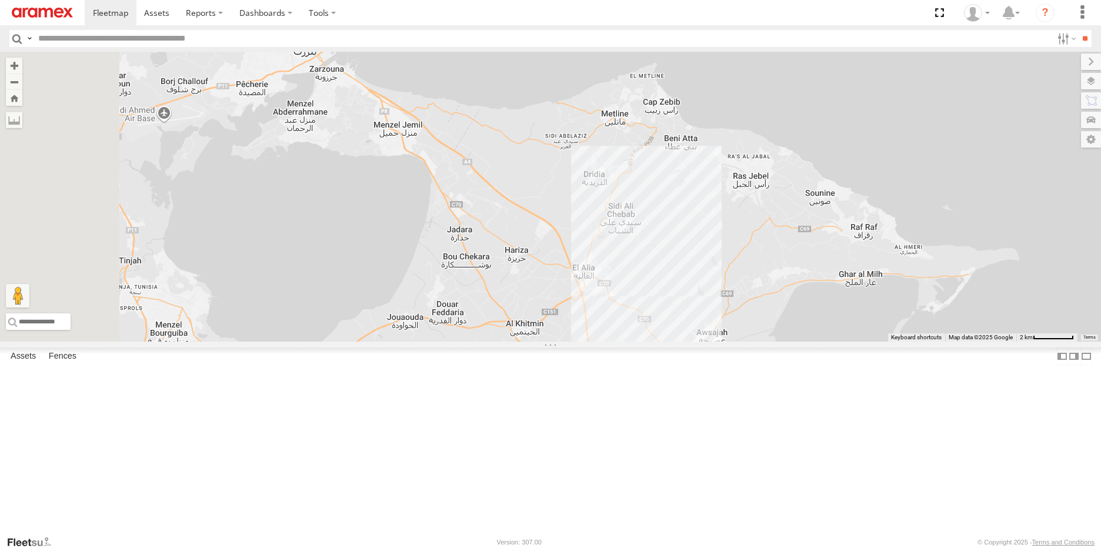
drag, startPoint x: 581, startPoint y: 349, endPoint x: 728, endPoint y: 327, distance: 148.1
click at [728, 327] on div "231 TU 3157 245 TU 9054" at bounding box center [550, 197] width 1101 height 290
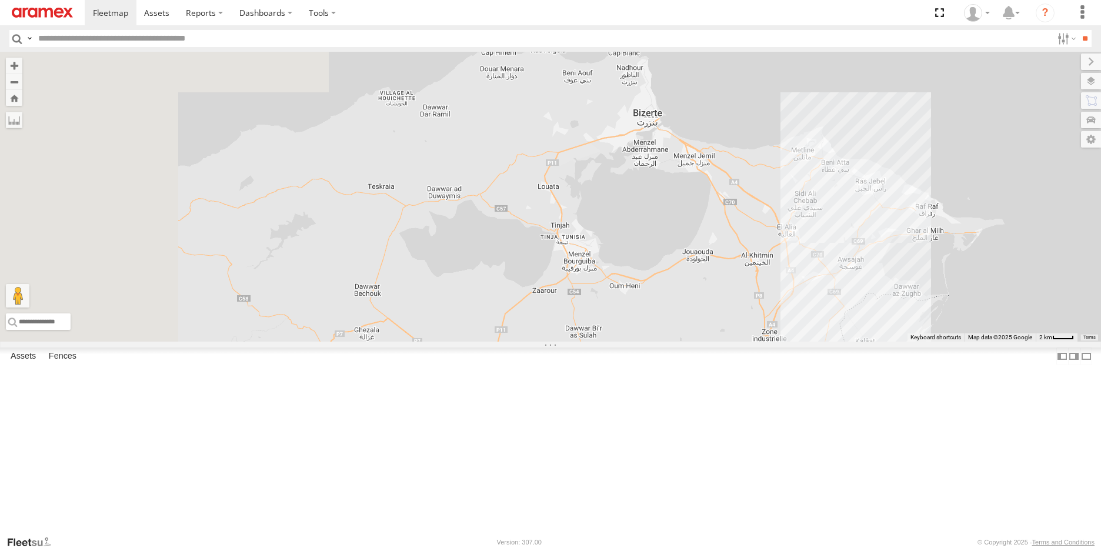
drag, startPoint x: 482, startPoint y: 326, endPoint x: 689, endPoint y: 317, distance: 207.8
click at [689, 317] on div "231 TU 3157 245 TU 9054" at bounding box center [550, 197] width 1101 height 290
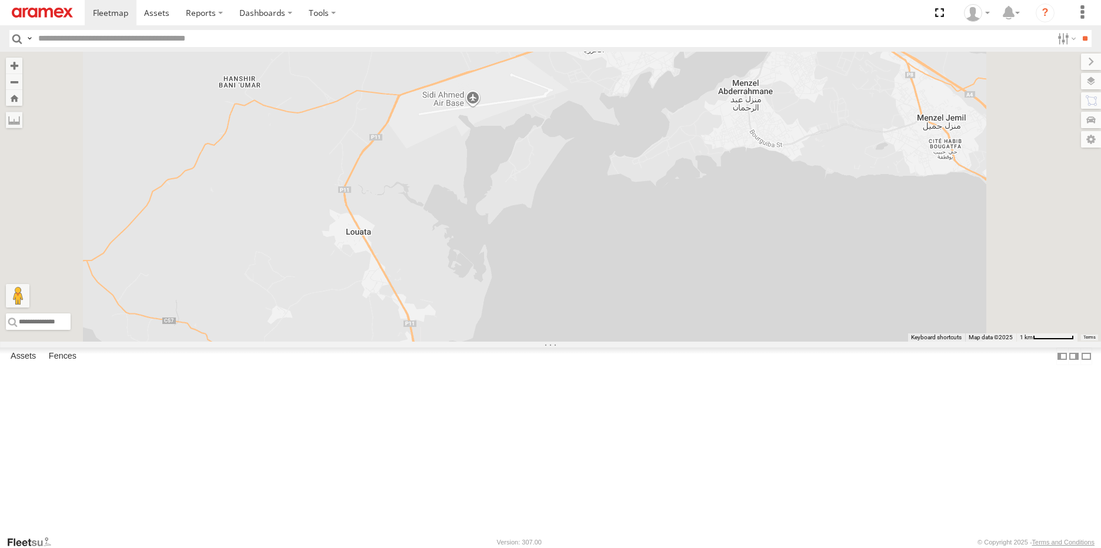
drag, startPoint x: 615, startPoint y: 207, endPoint x: 647, endPoint y: 372, distance: 167.7
click at [647, 342] on div "231 TU 3157 245 TU 9054" at bounding box center [550, 197] width 1101 height 290
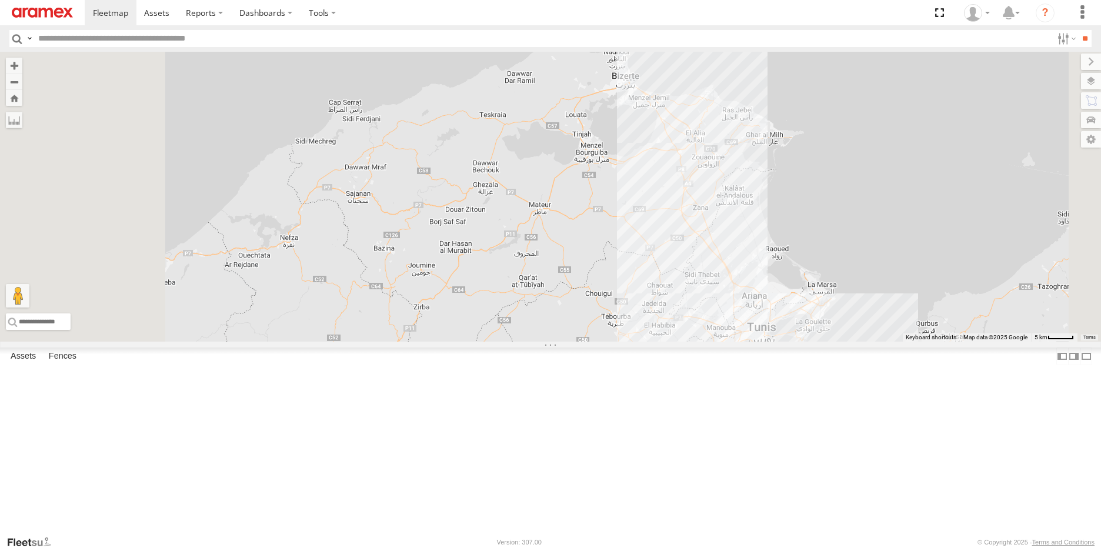
drag, startPoint x: 579, startPoint y: 364, endPoint x: 790, endPoint y: 228, distance: 250.6
click at [790, 228] on div "231 TU 3157 245 TU 9054" at bounding box center [550, 197] width 1101 height 290
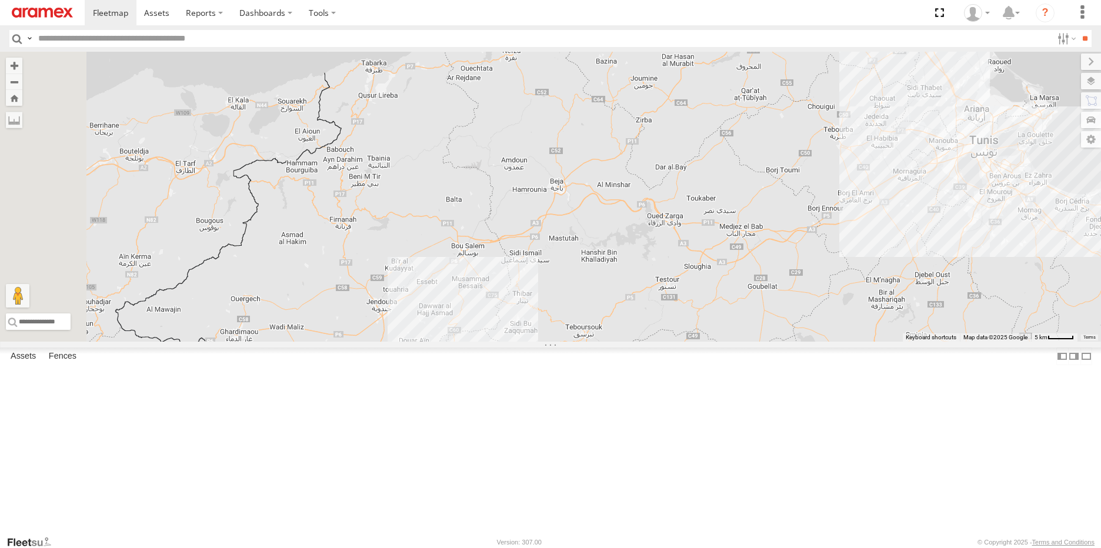
drag, startPoint x: 696, startPoint y: 336, endPoint x: 761, endPoint y: 223, distance: 130.1
click at [761, 223] on div "231 TU 3157 245 TU 9054" at bounding box center [550, 197] width 1101 height 290
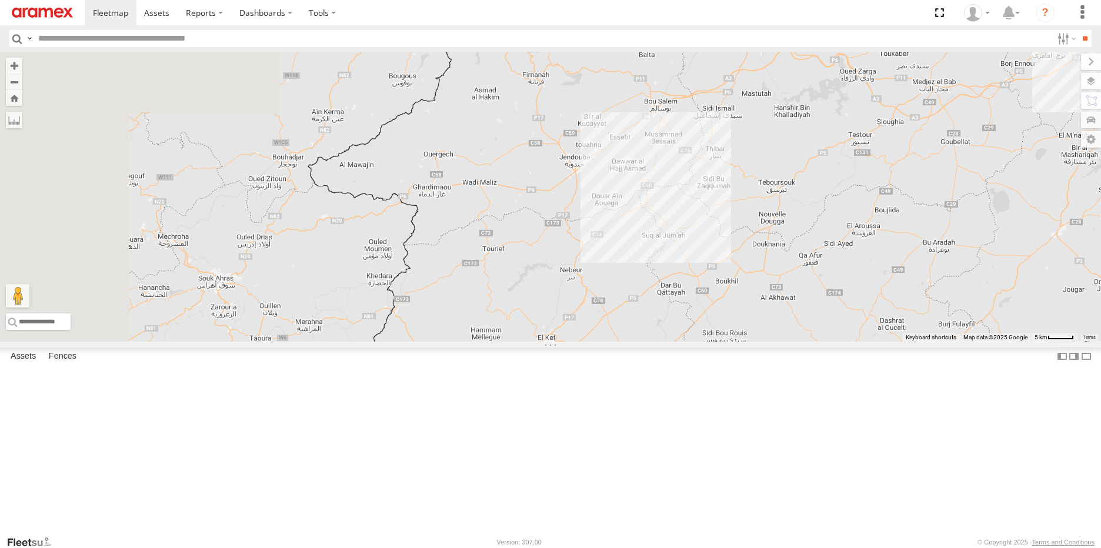
drag, startPoint x: 626, startPoint y: 317, endPoint x: 811, endPoint y: 185, distance: 227.2
click at [811, 185] on div "231 TU 3157 245 TU 9054" at bounding box center [550, 197] width 1101 height 290
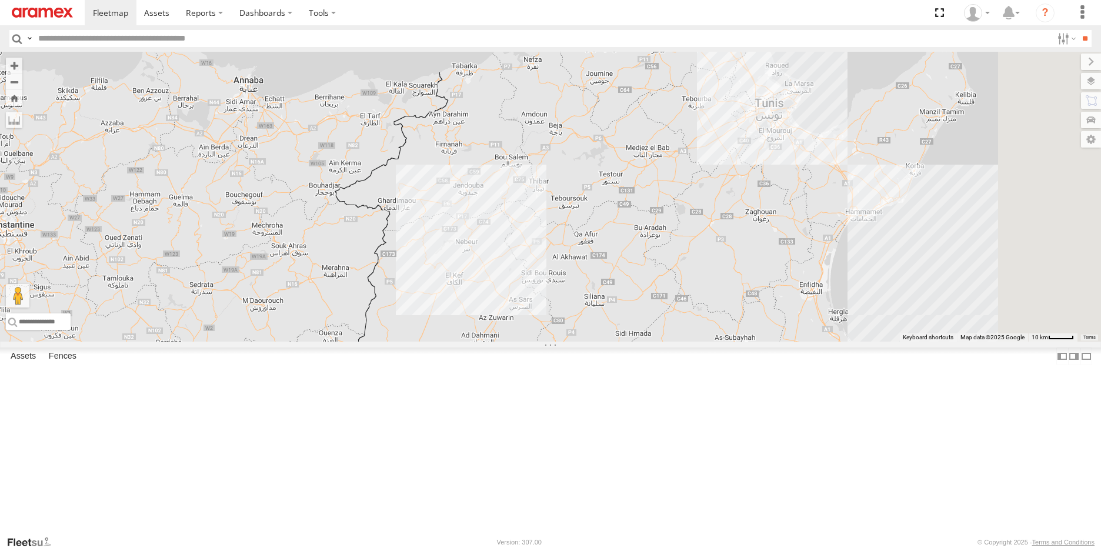
drag, startPoint x: 838, startPoint y: 265, endPoint x: 721, endPoint y: 322, distance: 129.4
click at [721, 322] on div at bounding box center [550, 197] width 1101 height 290
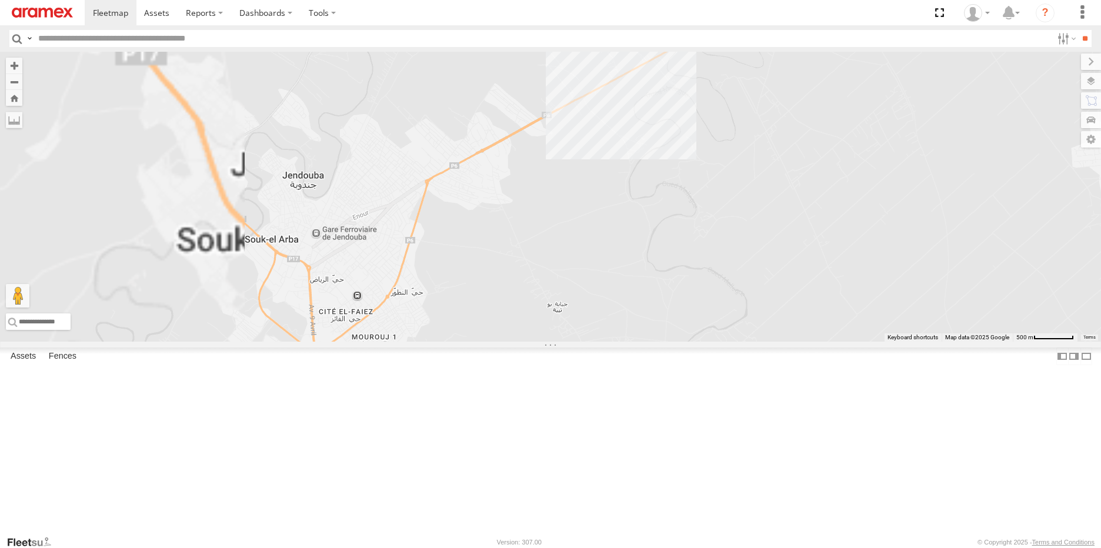
drag, startPoint x: 571, startPoint y: 154, endPoint x: 749, endPoint y: 391, distance: 297.4
click at [749, 342] on div "245 TU 9054" at bounding box center [550, 197] width 1101 height 290
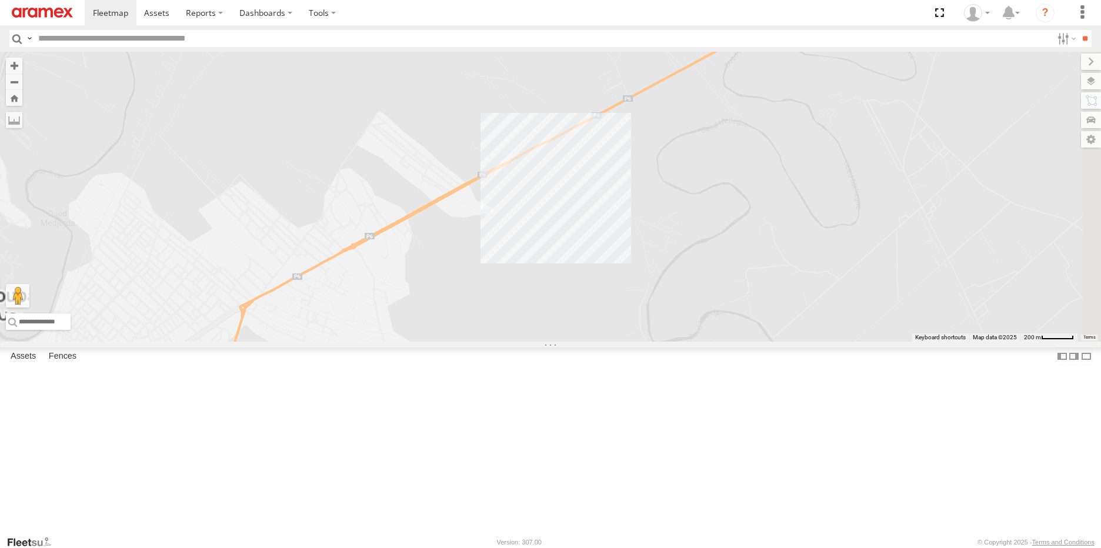
drag, startPoint x: 759, startPoint y: 252, endPoint x: 745, endPoint y: 398, distance: 146.5
click at [745, 342] on div "245 TU 9054" at bounding box center [550, 197] width 1101 height 290
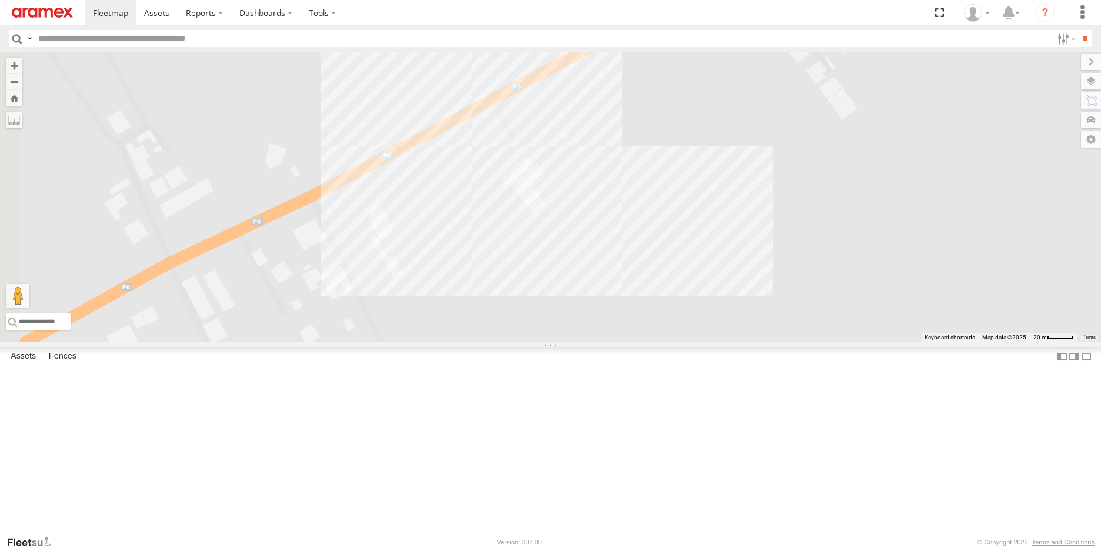
drag, startPoint x: 731, startPoint y: 264, endPoint x: 723, endPoint y: 445, distance: 180.7
click at [723, 342] on div "245 TU 9054" at bounding box center [550, 197] width 1101 height 290
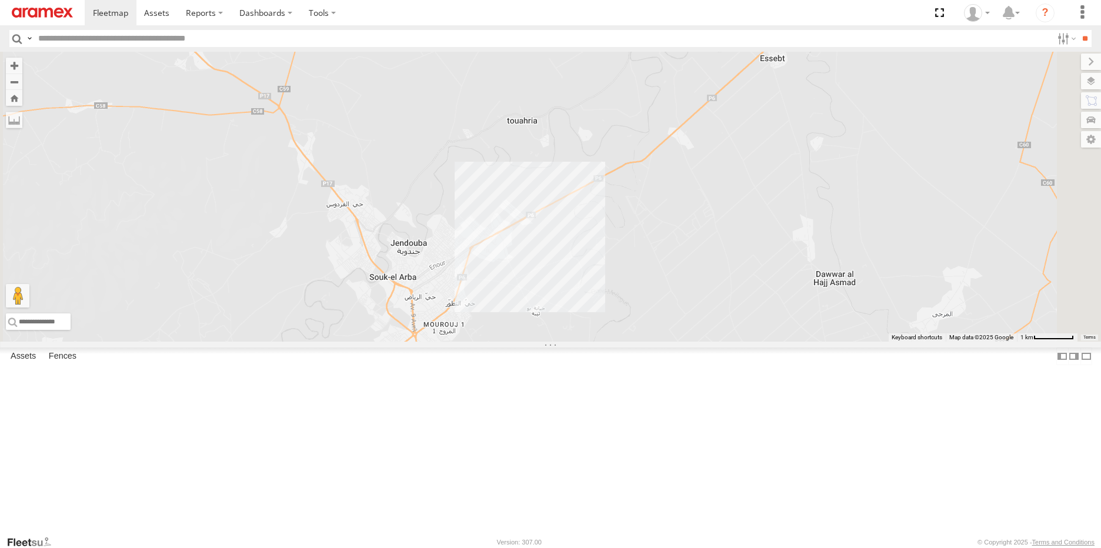
drag, startPoint x: 708, startPoint y: 435, endPoint x: 708, endPoint y: 374, distance: 61.2
click at [708, 342] on div "245 TU 9054" at bounding box center [550, 197] width 1101 height 290
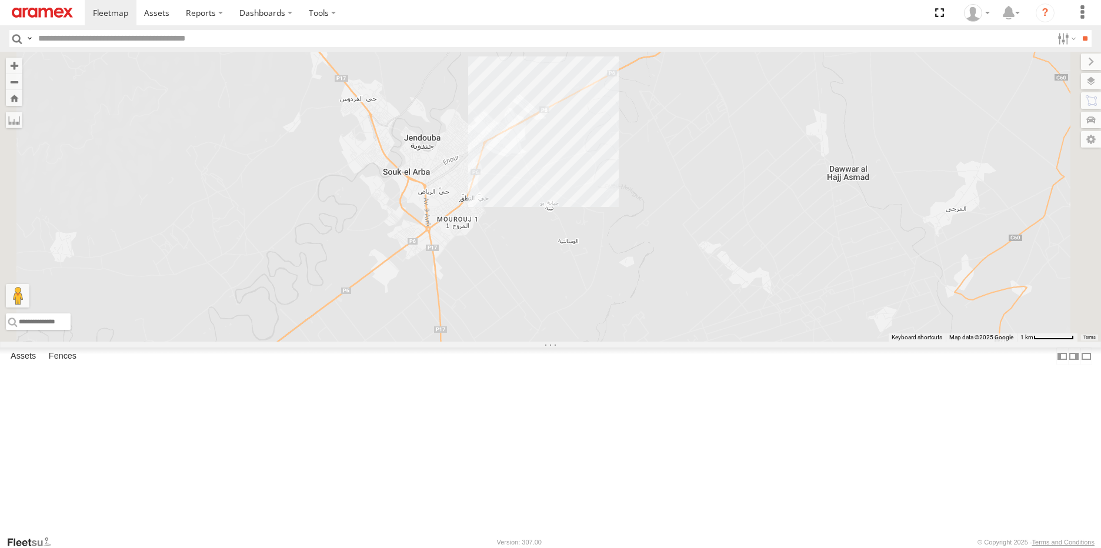
drag, startPoint x: 671, startPoint y: 415, endPoint x: 689, endPoint y: 312, distance: 104.4
click at [689, 312] on div "245 TU 9054" at bounding box center [550, 197] width 1101 height 290
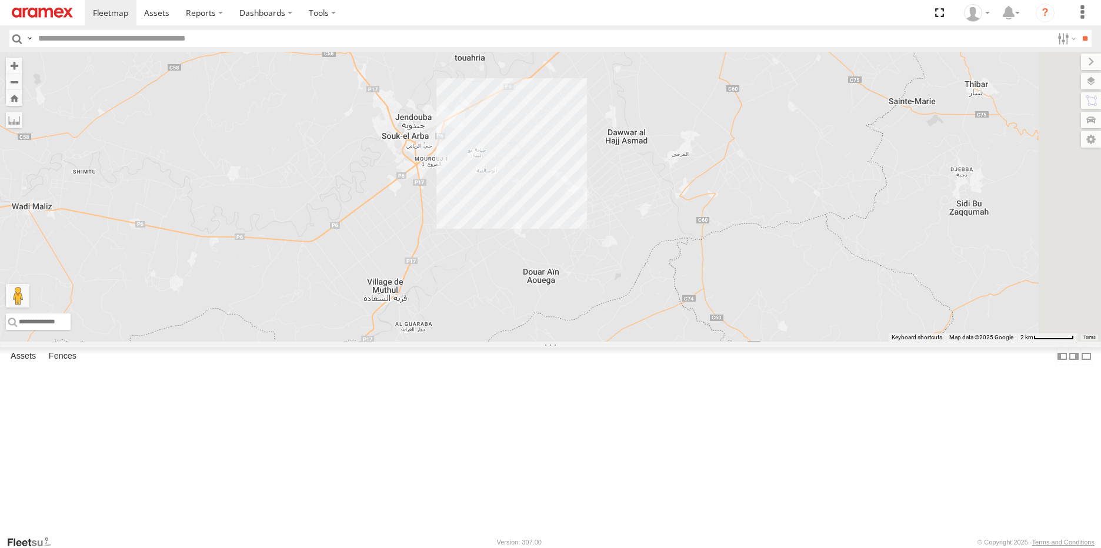
drag, startPoint x: 771, startPoint y: 385, endPoint x: 711, endPoint y: 332, distance: 80.0
click at [711, 332] on div "245 TU 9054" at bounding box center [550, 197] width 1101 height 290
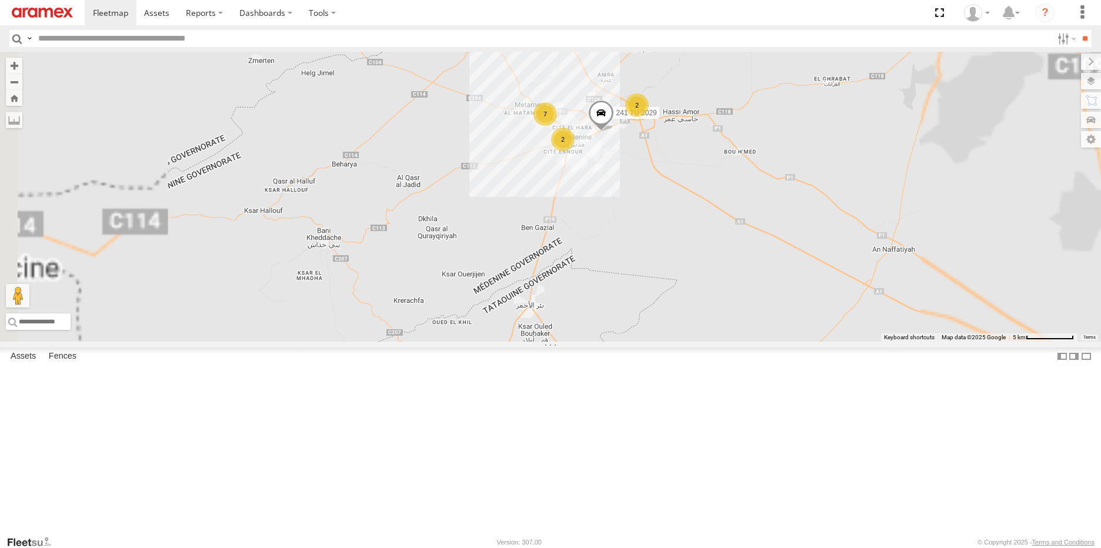
drag, startPoint x: 749, startPoint y: 243, endPoint x: 749, endPoint y: 331, distance: 87.6
click at [749, 331] on div "245 TU 9054 7 241 TU 2029 2 2" at bounding box center [550, 197] width 1101 height 290
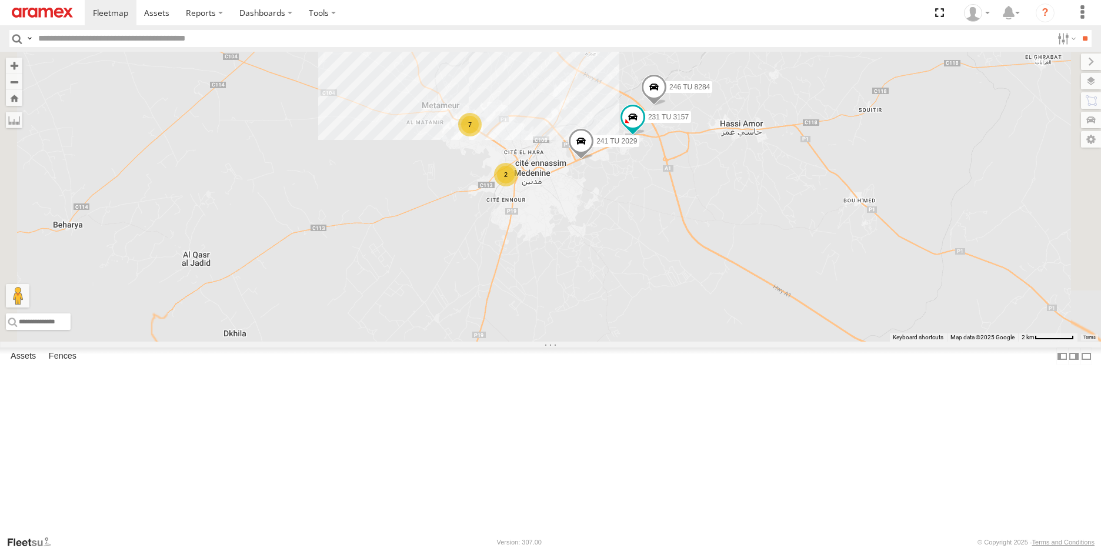
drag, startPoint x: 749, startPoint y: 215, endPoint x: 743, endPoint y: 316, distance: 101.4
click at [743, 316] on div "245 TU 9054 241 TU 2029 7 2 246 TU 8284 231 TU 3157" at bounding box center [550, 197] width 1101 height 290
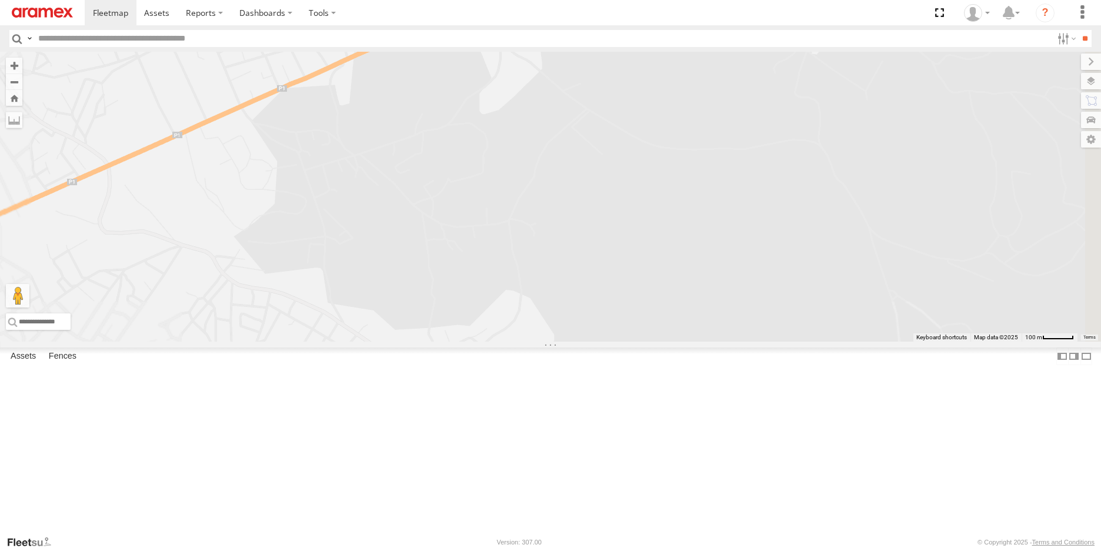
drag, startPoint x: 636, startPoint y: 159, endPoint x: 668, endPoint y: 393, distance: 236.8
click at [668, 342] on div "245 TU 9054 241 TU 2029 246 TU 8284 231 TU 3157 245 TU 9053 246 TU 8285" at bounding box center [550, 197] width 1101 height 290
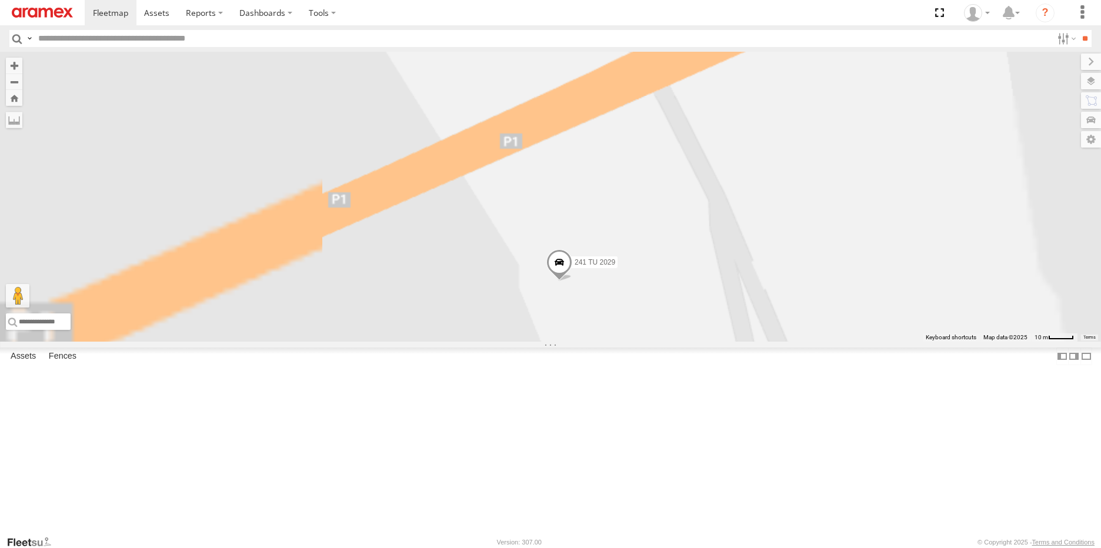
drag, startPoint x: 726, startPoint y: 451, endPoint x: 684, endPoint y: 391, distance: 72.6
click at [684, 342] on div "245 TU 9054 241 TU 2029 246 TU 8284 231 TU 3157 245 TU 9053 246 TU 8285" at bounding box center [550, 197] width 1101 height 290
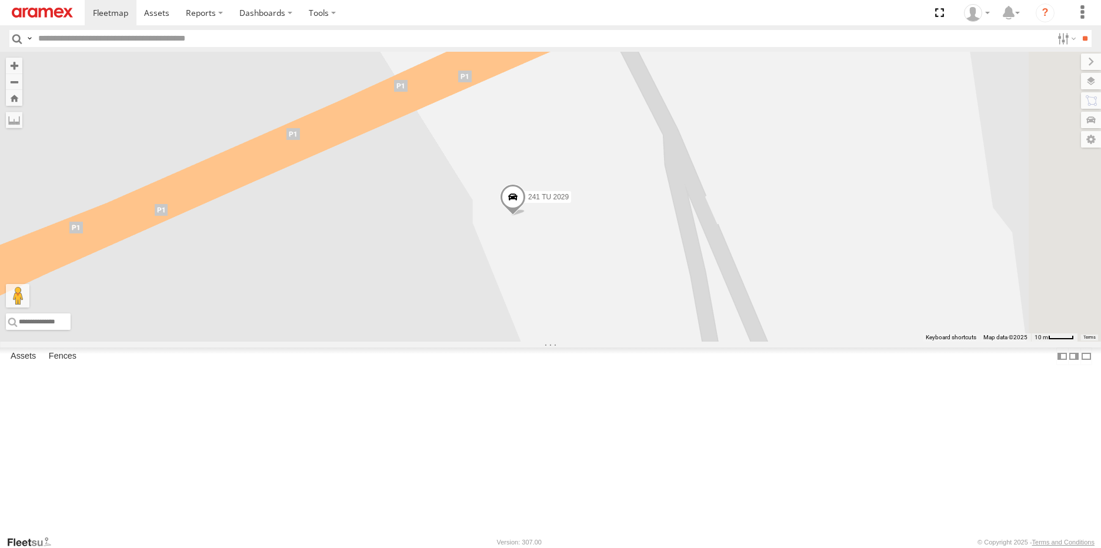
click at [526, 215] on span at bounding box center [513, 200] width 26 height 32
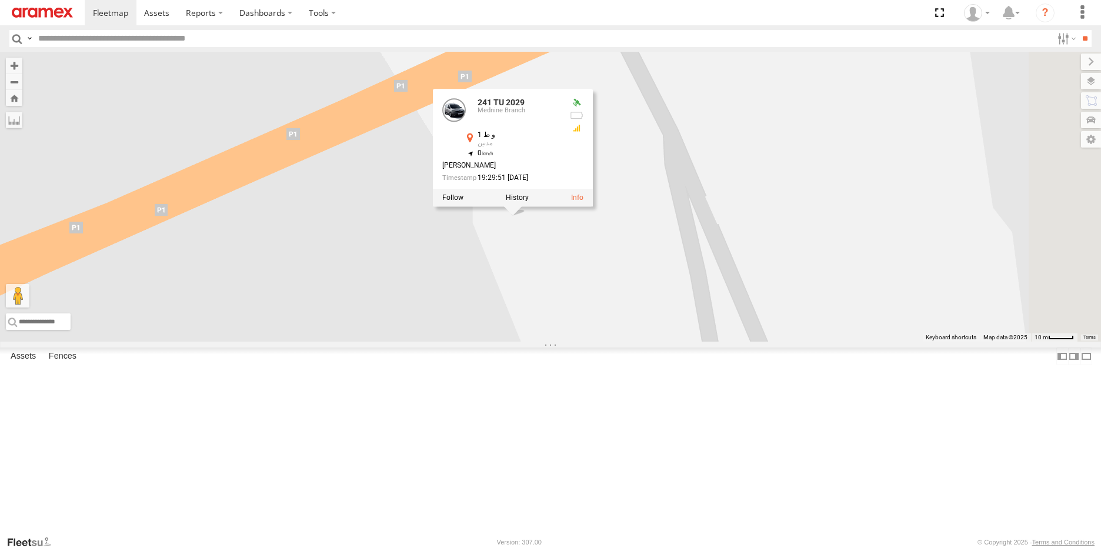
click at [735, 342] on div "245 TU 9054 241 TU 2029 246 TU 8284 231 TU 3157 245 TU 9053 246 TU 8285 241 TU …" at bounding box center [550, 197] width 1101 height 290
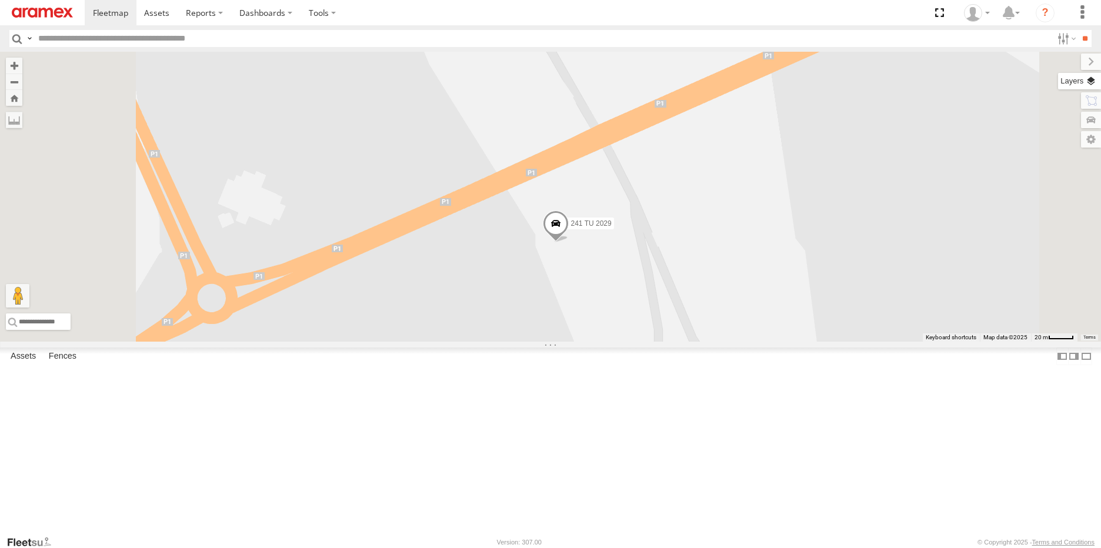
click at [1092, 84] on label at bounding box center [1079, 81] width 43 height 16
click at [0, 0] on div "Basemaps" at bounding box center [0, 0] width 0 height 0
click at [0, 0] on label at bounding box center [0, 0] width 0 height 0
click at [0, 0] on span "Satellite" at bounding box center [0, 0] width 0 height 0
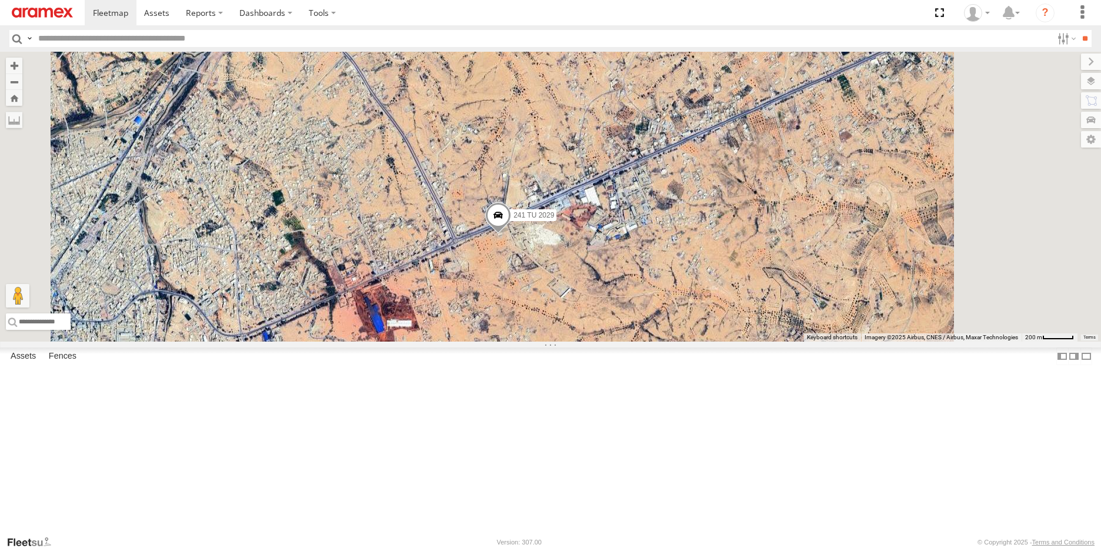
drag, startPoint x: 741, startPoint y: 363, endPoint x: 677, endPoint y: 349, distance: 64.9
click at [677, 342] on div "245 TU 9054 241 TU 2029 246 TU 8284 231 TU 3157 245 TU 9053 246 TU 8285" at bounding box center [550, 197] width 1101 height 290
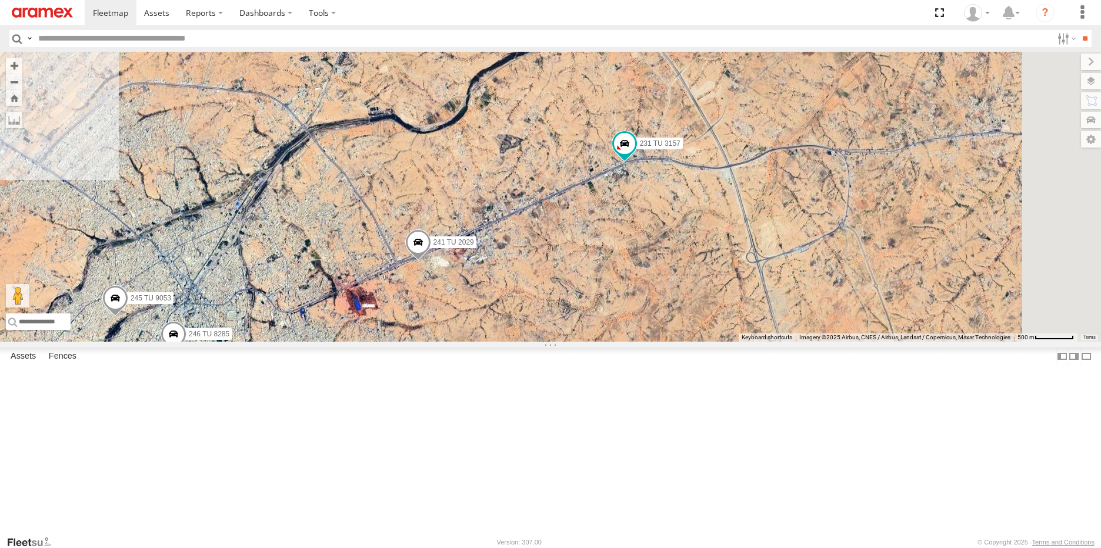
drag, startPoint x: 844, startPoint y: 306, endPoint x: 745, endPoint y: 325, distance: 101.2
click at [745, 325] on div "245 TU 9054 241 TU 2029 246 TU 8284 231 TU 3157 245 TU 9053 246 TU 8285" at bounding box center [550, 197] width 1101 height 290
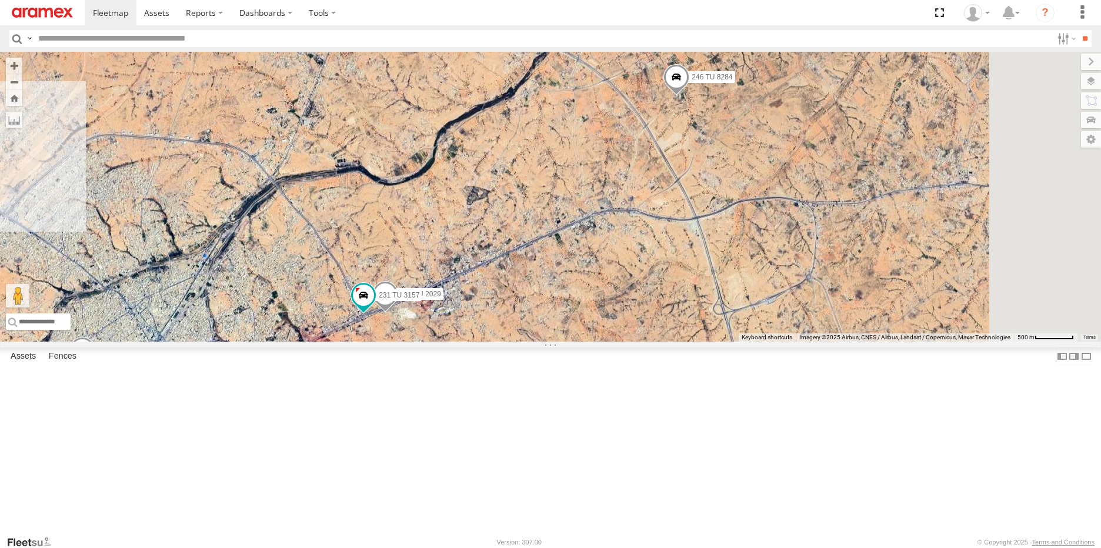
drag, startPoint x: 776, startPoint y: 279, endPoint x: 743, endPoint y: 332, distance: 62.3
click at [743, 332] on div "245 TU 9054 241 TU 2029 246 TU 8284 231 TU 3157 245 TU 9053 246 TU 8285" at bounding box center [550, 197] width 1101 height 290
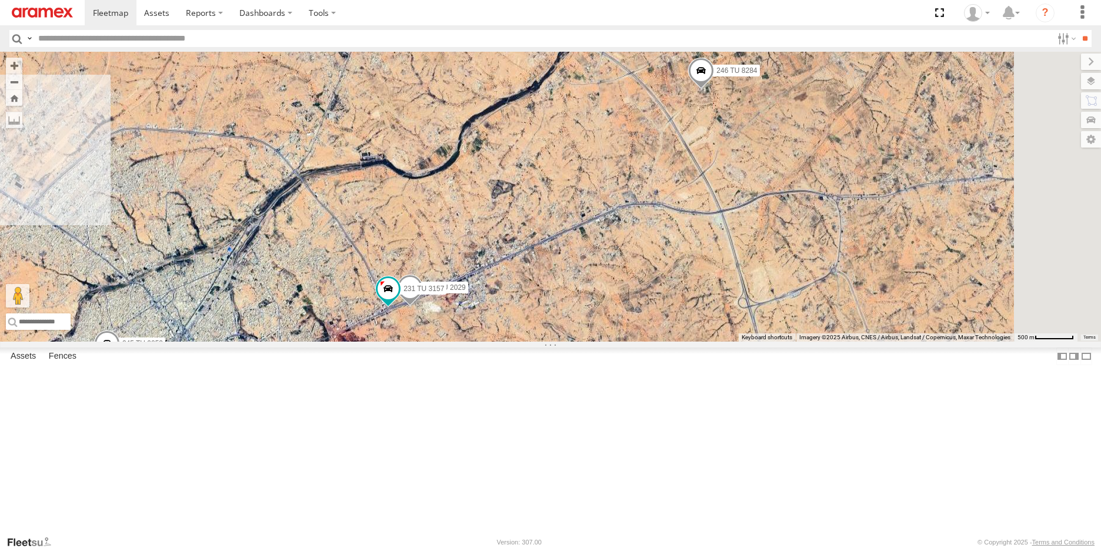
drag, startPoint x: 559, startPoint y: 438, endPoint x: 629, endPoint y: 418, distance: 72.8
click at [629, 342] on div "245 TU 9054 241 TU 2029 246 TU 8284 231 TU 3157 245 TU 9053 246 TU 8285" at bounding box center [550, 197] width 1101 height 290
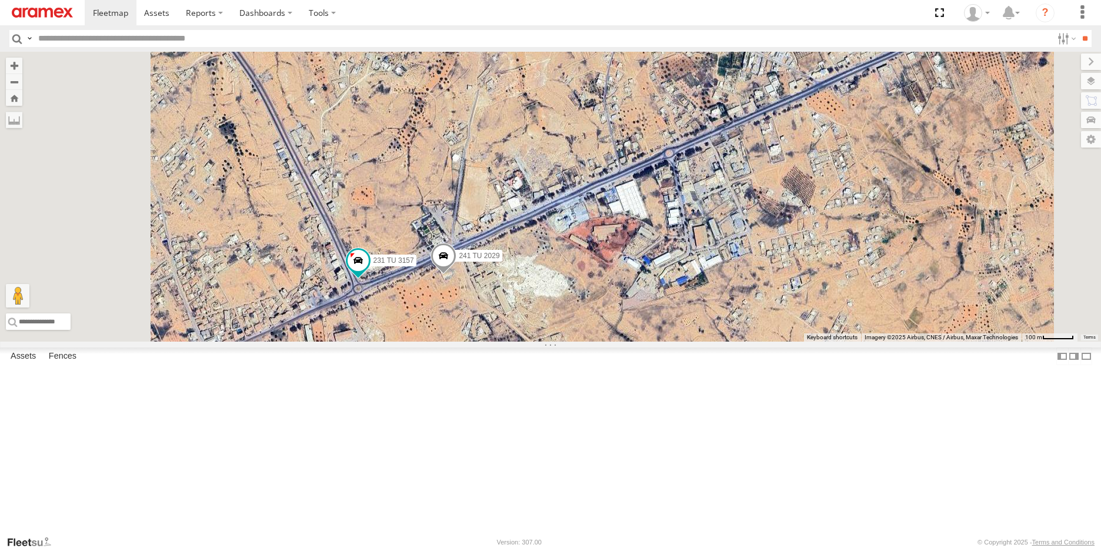
drag, startPoint x: 578, startPoint y: 415, endPoint x: 656, endPoint y: 401, distance: 78.9
click at [656, 342] on div "245 TU 9054 241 TU 2029 246 TU 8284 231 TU 3157 245 TU 9053 246 TU 8285" at bounding box center [550, 197] width 1101 height 290
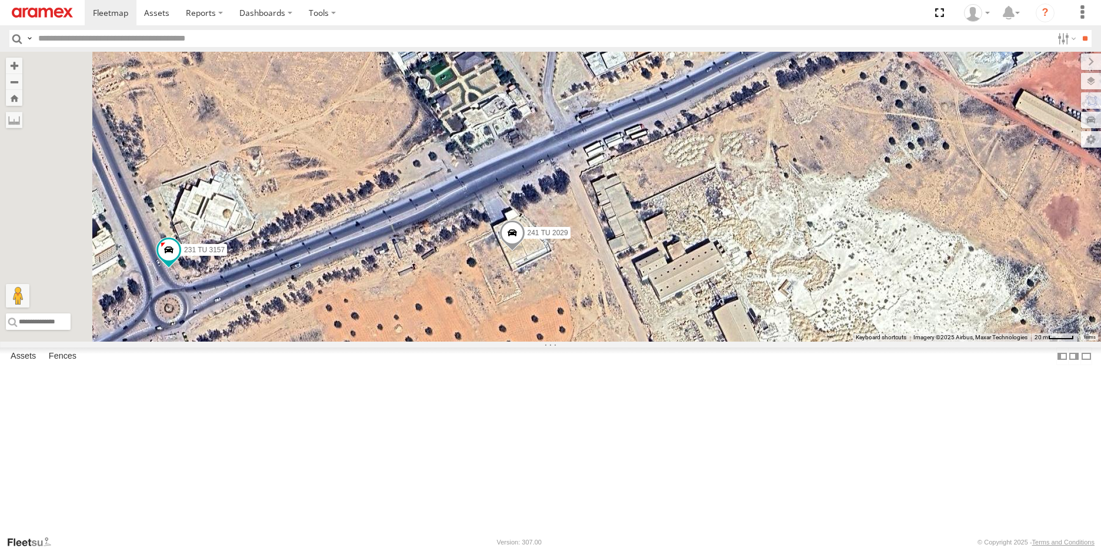
drag, startPoint x: 612, startPoint y: 386, endPoint x: 662, endPoint y: 375, distance: 50.5
click at [662, 342] on div "245 TU 9054 241 TU 2029 246 TU 8284 231 TU 3157 245 TU 9053 246 TU 8285" at bounding box center [550, 197] width 1101 height 290
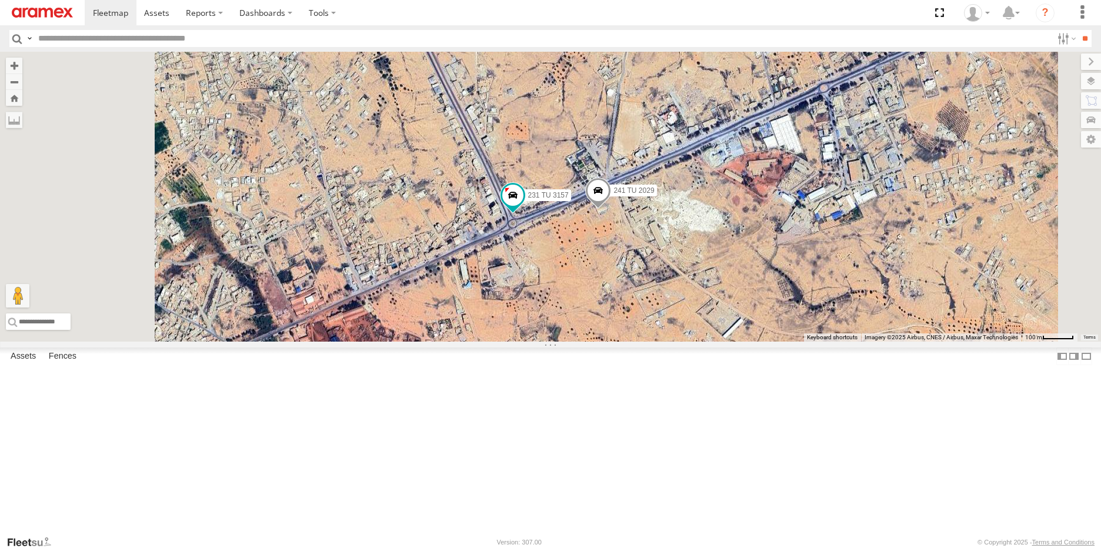
drag, startPoint x: 626, startPoint y: 318, endPoint x: 753, endPoint y: 355, distance: 132.2
click at [753, 342] on div "245 TU 9054 241 TU 2029 246 TU 8284 231 TU 3157 245 TU 9053 246 TU 8285" at bounding box center [550, 197] width 1101 height 290
